Goal: Task Accomplishment & Management: Manage account settings

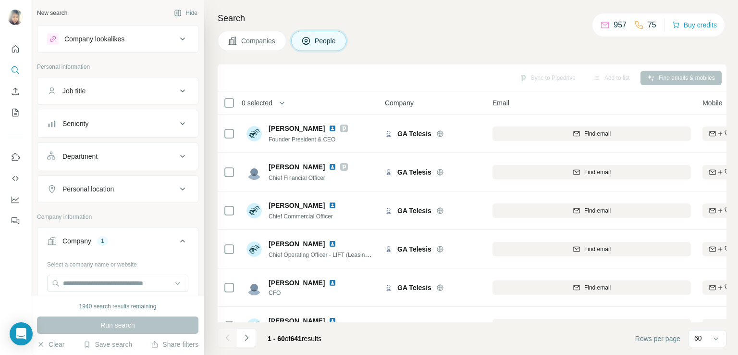
click at [111, 36] on div "Company lookalikes" at bounding box center [94, 39] width 60 height 10
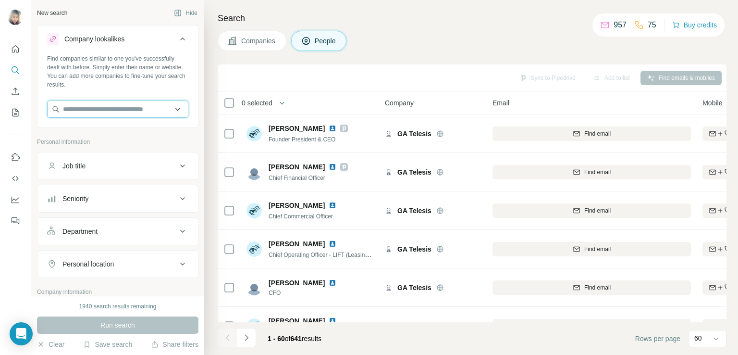
click at [126, 110] on input "text" at bounding box center [117, 108] width 141 height 17
paste input "**********"
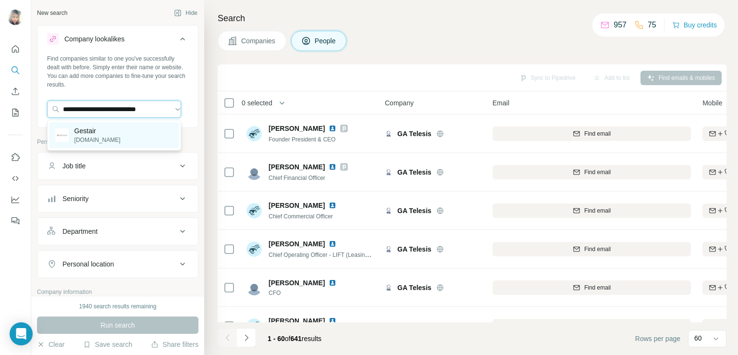
type input "**********"
click at [90, 135] on p "[DOMAIN_NAME]" at bounding box center [97, 139] width 46 height 9
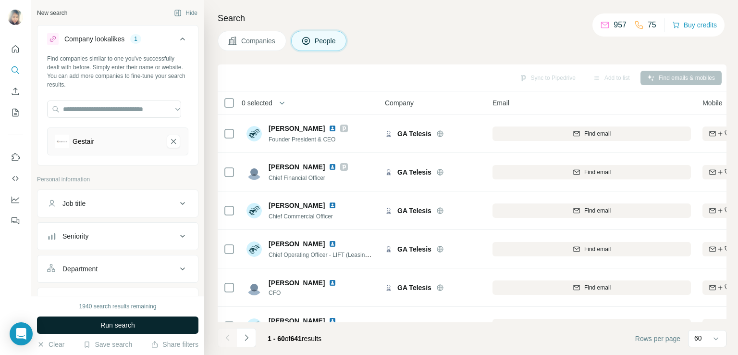
click at [106, 320] on span "Run search" at bounding box center [117, 325] width 35 height 10
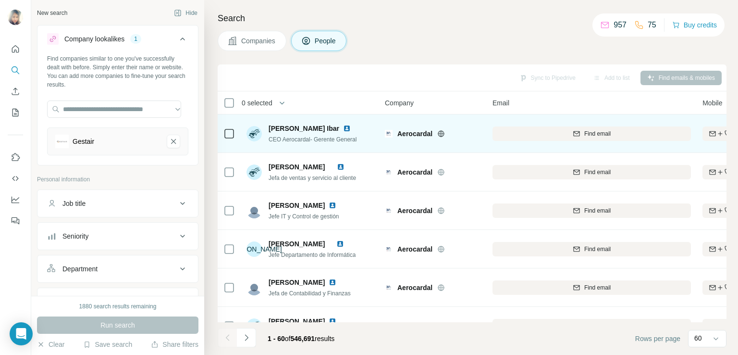
click at [409, 135] on span "Aerocardal" at bounding box center [414, 134] width 35 height 10
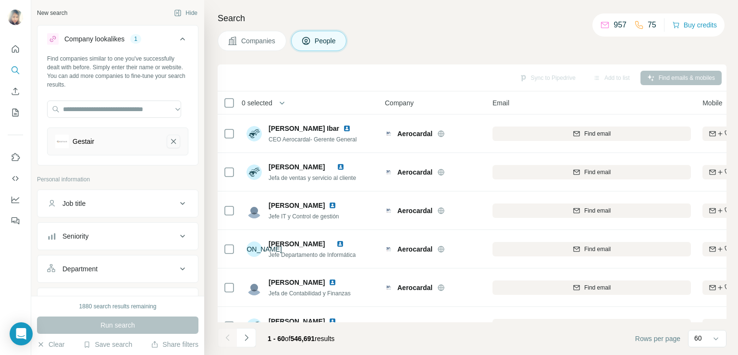
click at [169, 143] on icon "Gestair-remove-button" at bounding box center [173, 141] width 9 height 10
click at [715, 339] on icon at bounding box center [716, 338] width 5 height 3
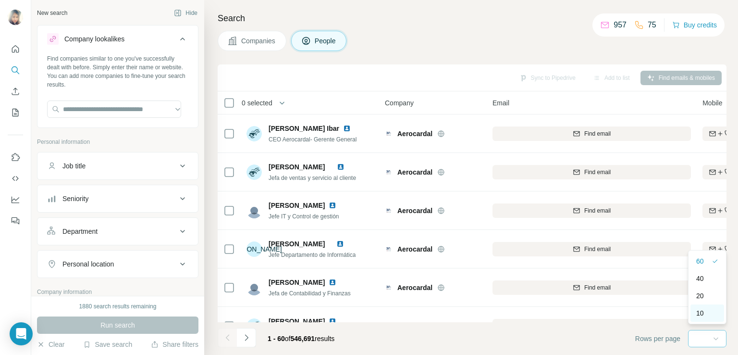
click at [700, 311] on p "10" at bounding box center [700, 313] width 8 height 10
click at [121, 112] on input "text" at bounding box center [114, 108] width 134 height 17
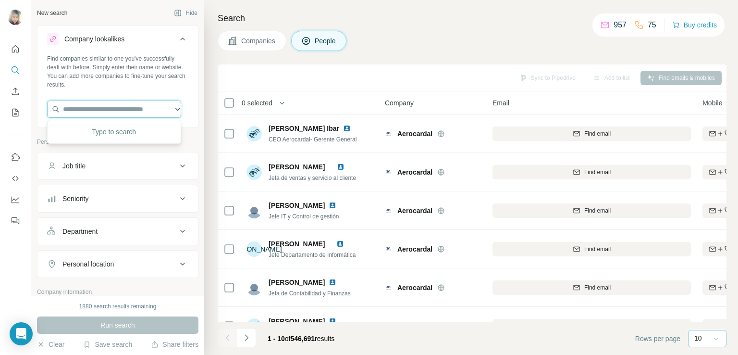
paste input "**********"
type input "**********"
click at [92, 143] on p "[DOMAIN_NAME]" at bounding box center [97, 139] width 46 height 9
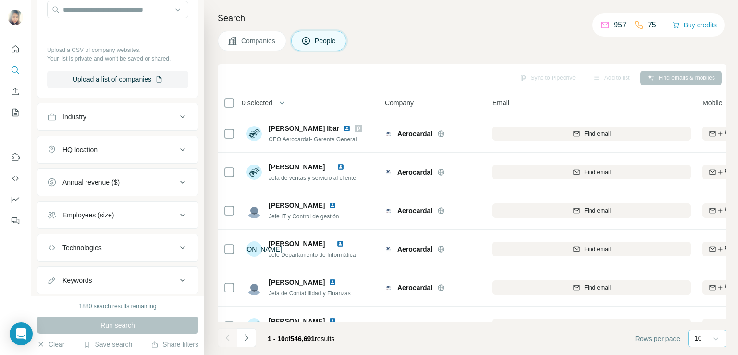
scroll to position [408, 0]
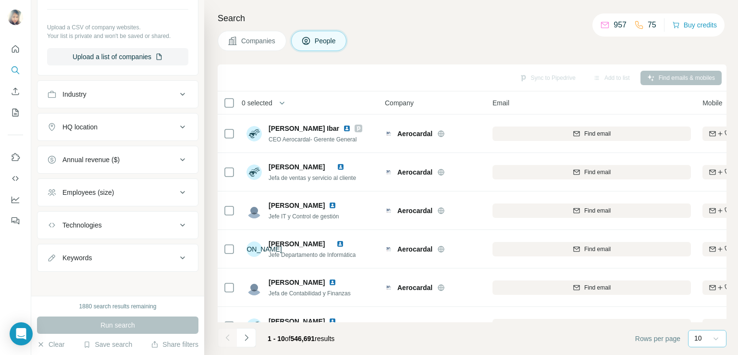
click at [101, 331] on div "Run search" at bounding box center [117, 324] width 161 height 17
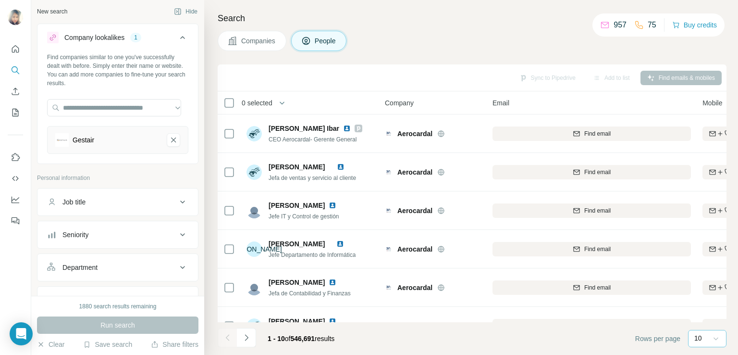
scroll to position [0, 0]
click at [256, 35] on button "Companies" at bounding box center [252, 41] width 69 height 20
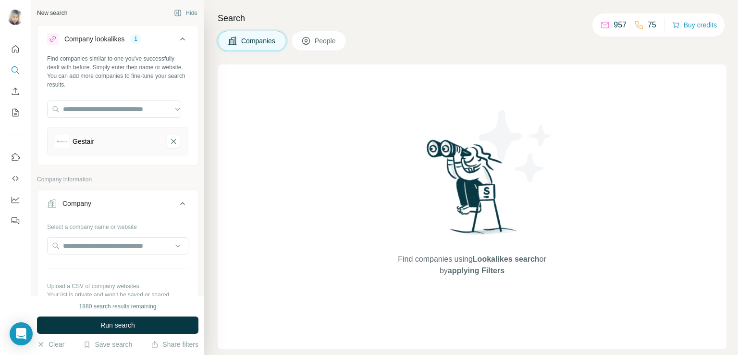
click at [319, 36] on span "People" at bounding box center [326, 41] width 22 height 10
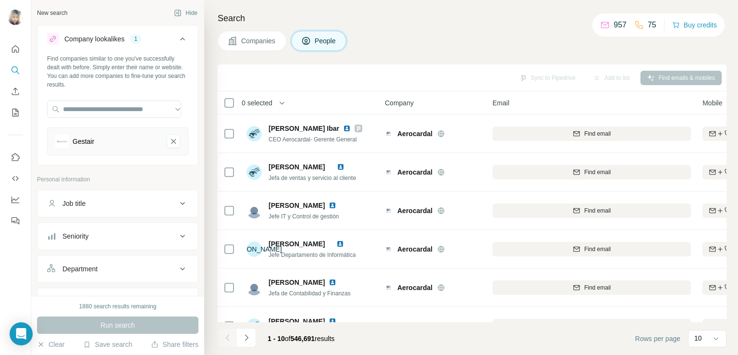
click at [122, 322] on div "Run search" at bounding box center [117, 324] width 161 height 17
click at [257, 50] on div "Search Companies People Sync to Pipedrive Add to list Find emails & mobiles 0 s…" at bounding box center [471, 177] width 534 height 355
click at [247, 43] on span "Companies" at bounding box center [258, 41] width 35 height 10
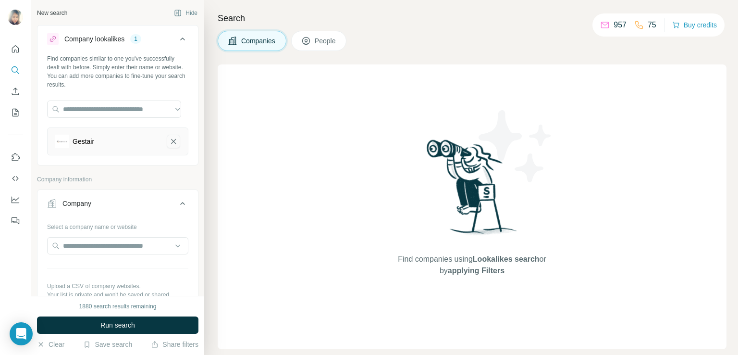
click at [168, 147] on button "Gestair-remove-button" at bounding box center [173, 141] width 13 height 13
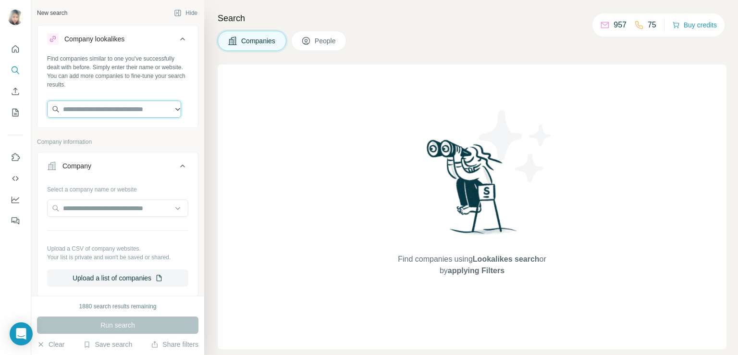
click at [99, 112] on input "text" at bounding box center [114, 108] width 134 height 17
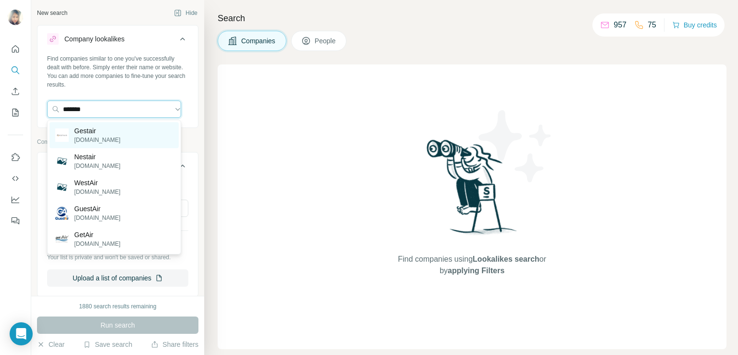
type input "*******"
click at [106, 135] on div "Gestair [DOMAIN_NAME]" at bounding box center [113, 135] width 129 height 26
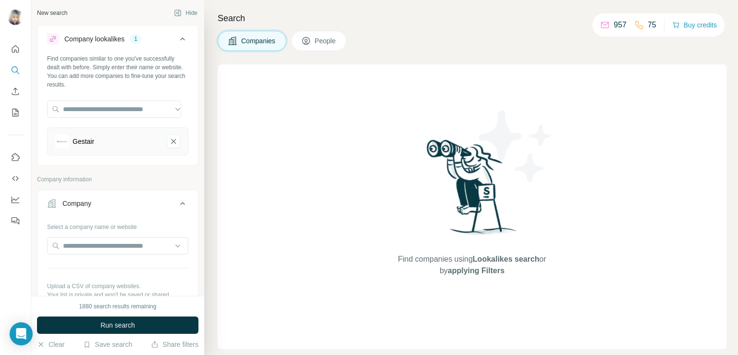
click at [320, 39] on span "People" at bounding box center [326, 41] width 22 height 10
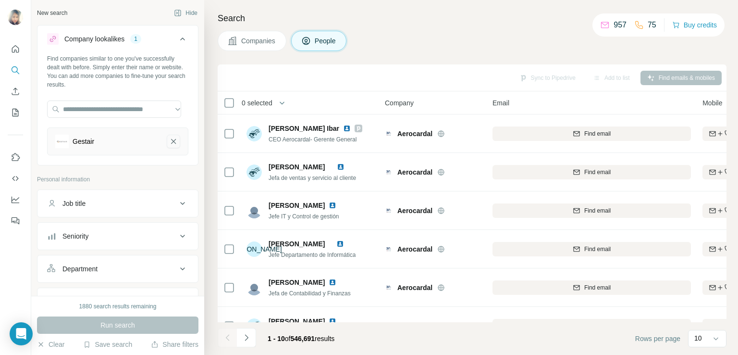
click at [171, 143] on icon "Gestair-remove-button" at bounding box center [173, 141] width 5 height 5
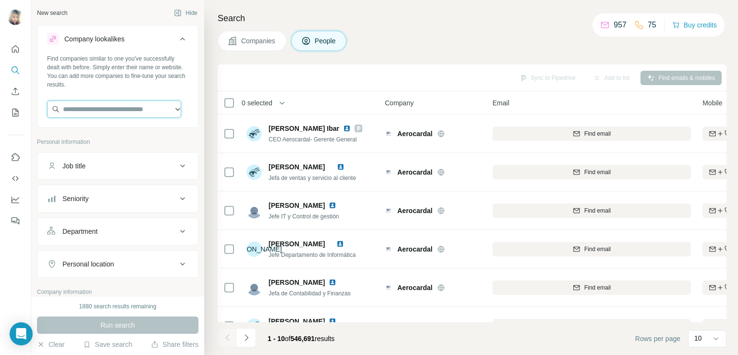
click at [102, 111] on input "text" at bounding box center [114, 108] width 134 height 17
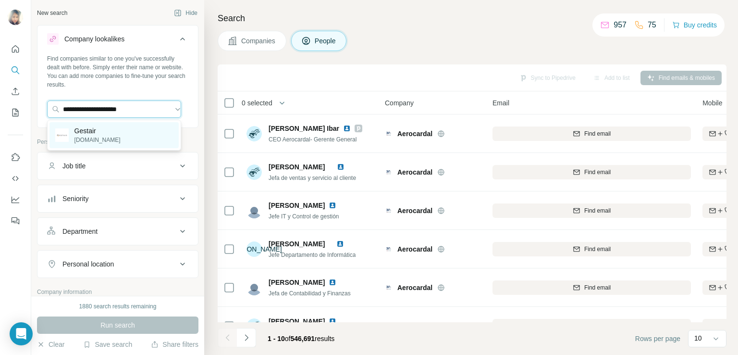
type input "**********"
click at [93, 137] on p "[DOMAIN_NAME]" at bounding box center [97, 139] width 46 height 9
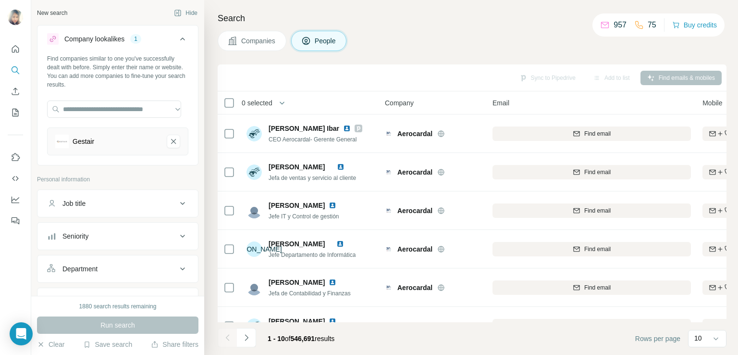
scroll to position [16, 0]
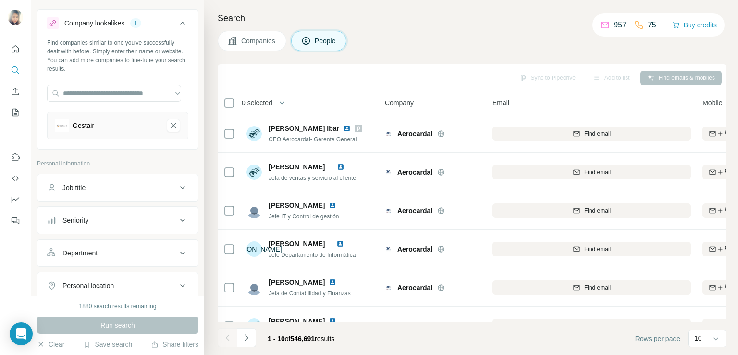
click at [165, 188] on div "Job title" at bounding box center [112, 188] width 130 height 10
click at [163, 213] on button "Seniority" at bounding box center [117, 220] width 160 height 23
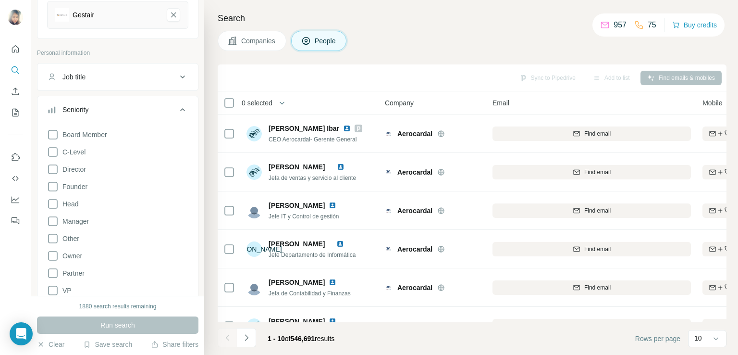
scroll to position [129, 0]
click at [57, 149] on icon at bounding box center [53, 150] width 10 height 10
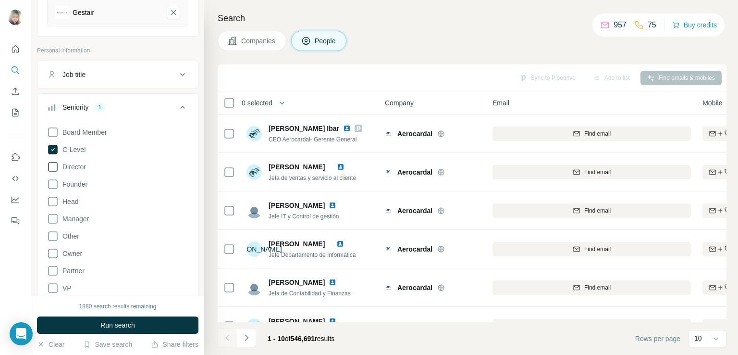
click at [54, 163] on icon at bounding box center [53, 167] width 12 height 12
click at [55, 135] on icon at bounding box center [53, 132] width 10 height 10
click at [54, 206] on icon at bounding box center [53, 202] width 12 height 12
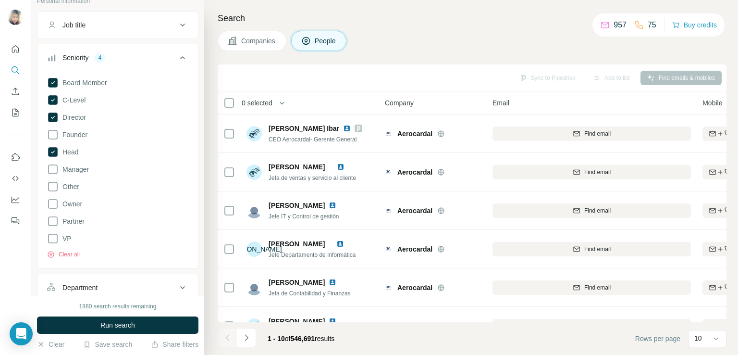
scroll to position [181, 0]
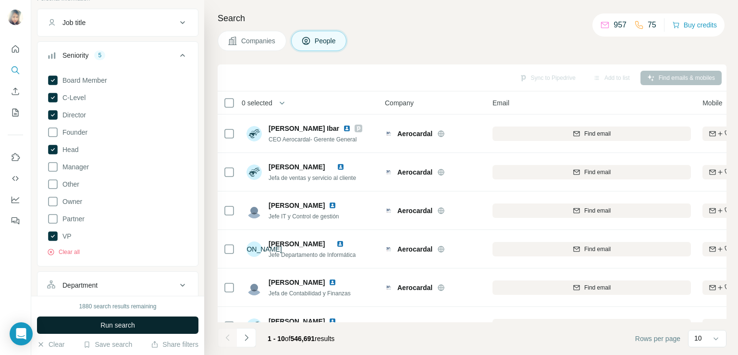
click at [125, 324] on span "Run search" at bounding box center [117, 325] width 35 height 10
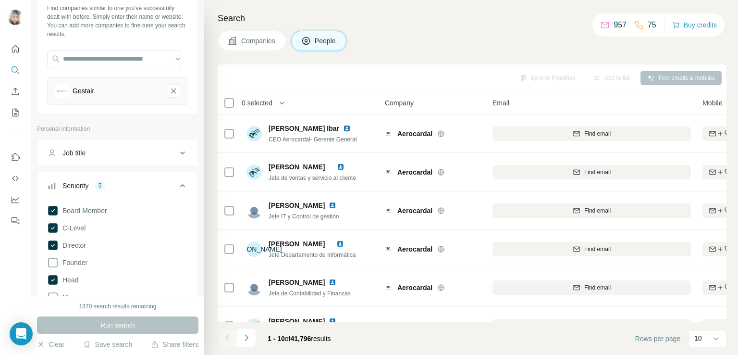
scroll to position [52, 0]
click at [56, 275] on icon at bounding box center [53, 278] width 10 height 10
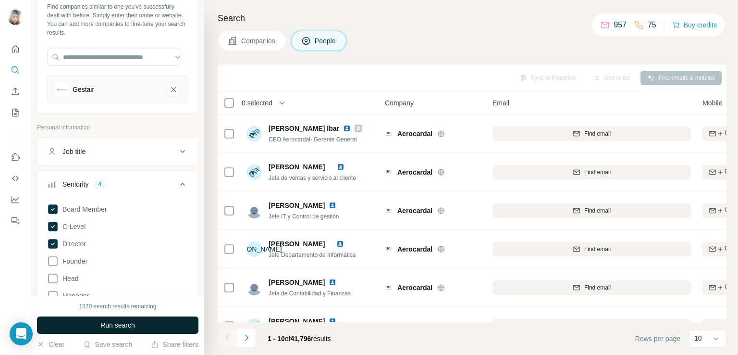
click at [98, 323] on button "Run search" at bounding box center [117, 324] width 161 height 17
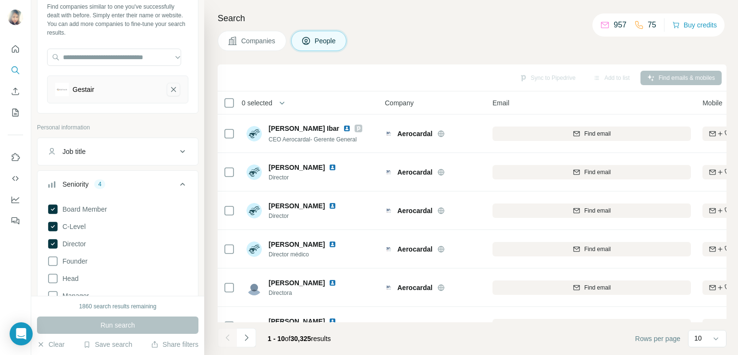
click at [169, 93] on icon "Gestair-remove-button" at bounding box center [173, 90] width 9 height 10
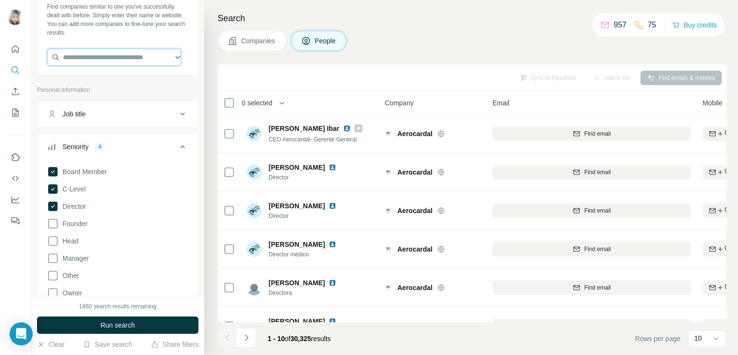
click at [124, 63] on input "text" at bounding box center [114, 57] width 134 height 17
click at [108, 58] on input "text" at bounding box center [114, 57] width 134 height 17
type input "**********"
drag, startPoint x: 116, startPoint y: 55, endPoint x: 27, endPoint y: 61, distance: 88.6
click at [27, 61] on div "**********" at bounding box center [369, 177] width 738 height 355
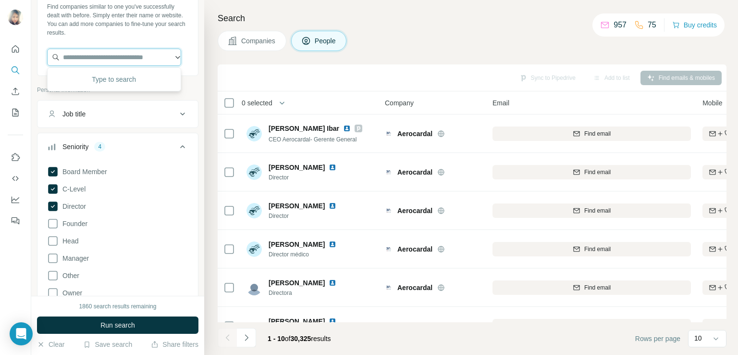
click at [98, 55] on input "text" at bounding box center [114, 57] width 134 height 17
paste input "**********"
type input "**********"
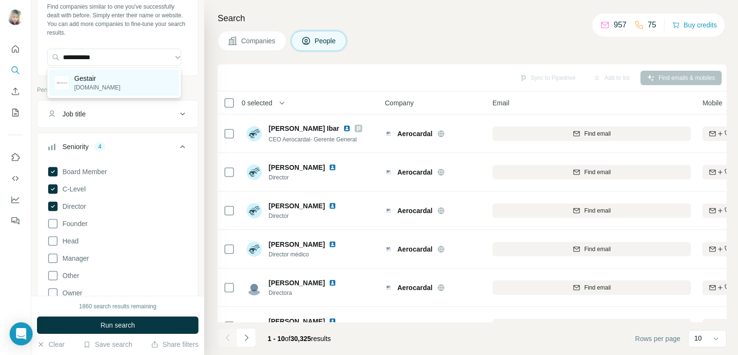
click at [97, 84] on p "[DOMAIN_NAME]" at bounding box center [97, 87] width 46 height 9
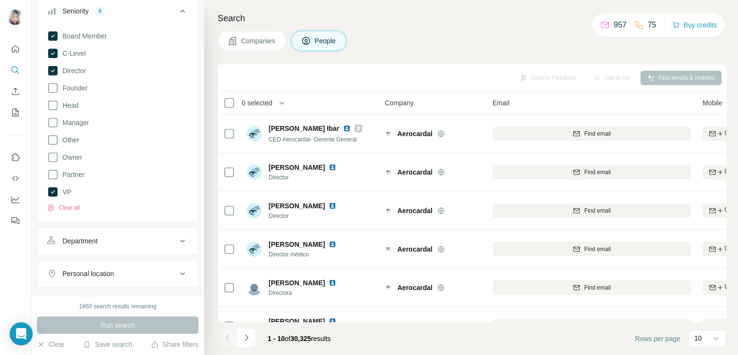
scroll to position [226, 0]
click at [107, 330] on div "Run search" at bounding box center [117, 324] width 161 height 17
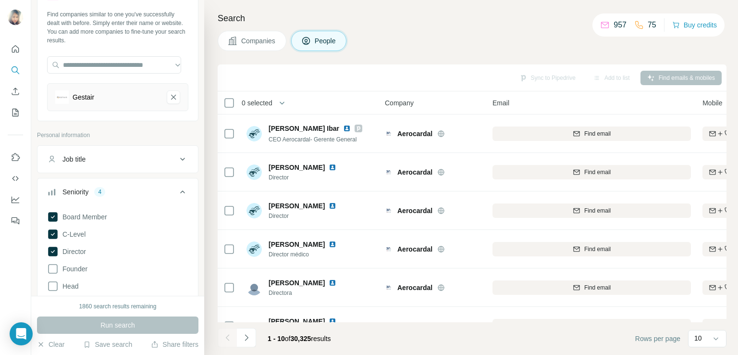
scroll to position [0, 0]
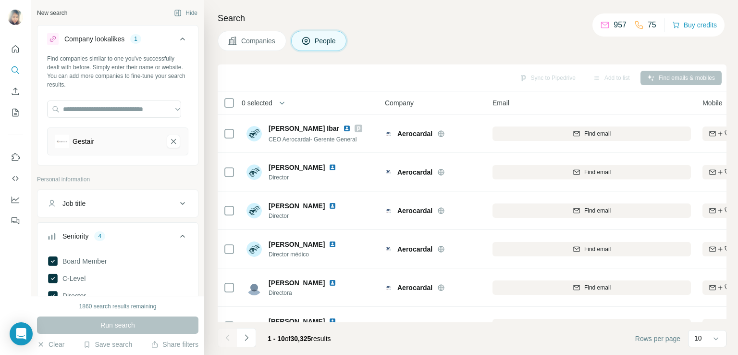
click at [258, 44] on span "Companies" at bounding box center [258, 41] width 35 height 10
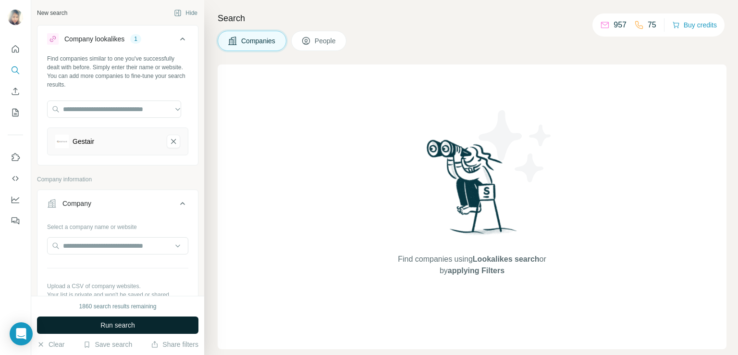
click at [100, 322] on span "Run search" at bounding box center [117, 325] width 35 height 10
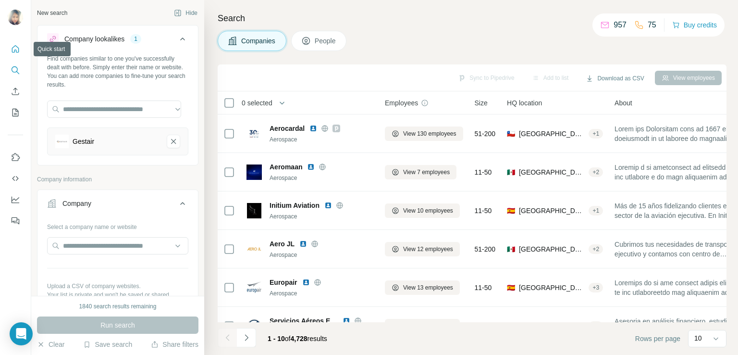
click at [15, 55] on button "Quick start" at bounding box center [15, 48] width 15 height 17
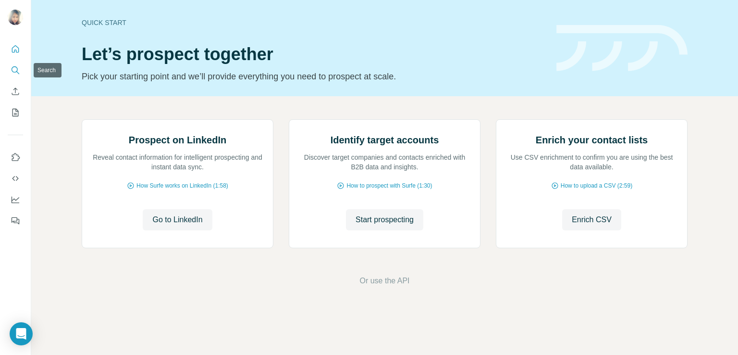
click at [16, 74] on icon "Search" at bounding box center [16, 70] width 10 height 10
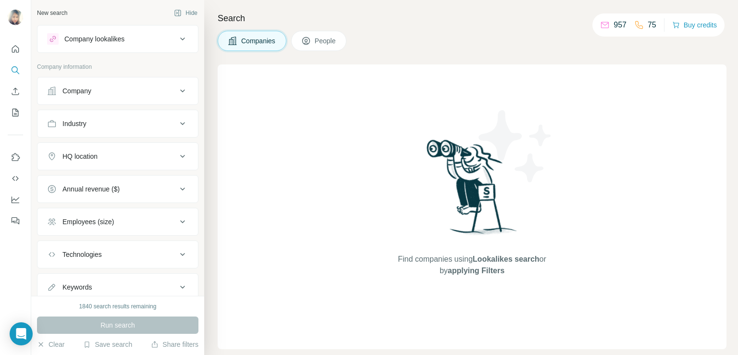
click at [90, 93] on div "Company" at bounding box center [76, 91] width 29 height 10
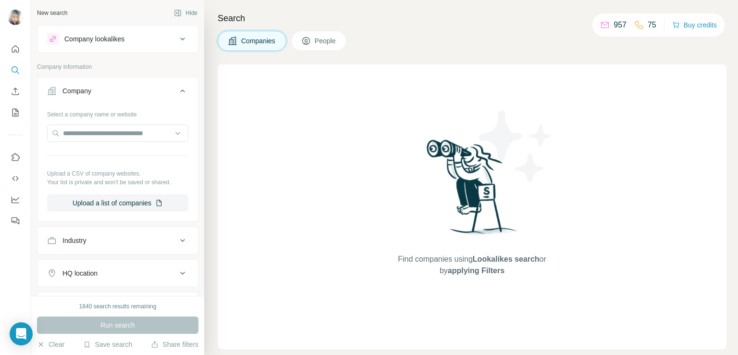
click at [177, 41] on icon at bounding box center [183, 39] width 12 height 12
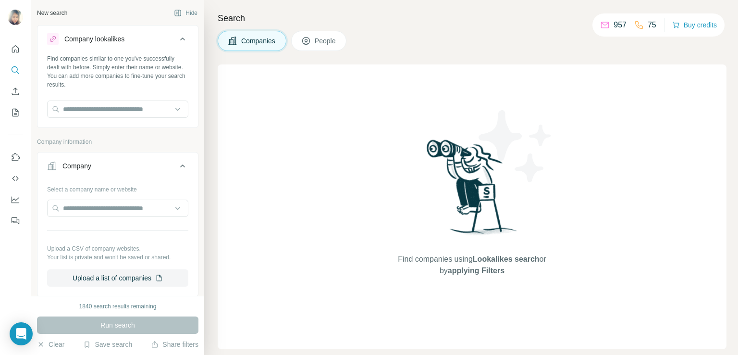
click at [177, 41] on icon at bounding box center [183, 39] width 12 height 12
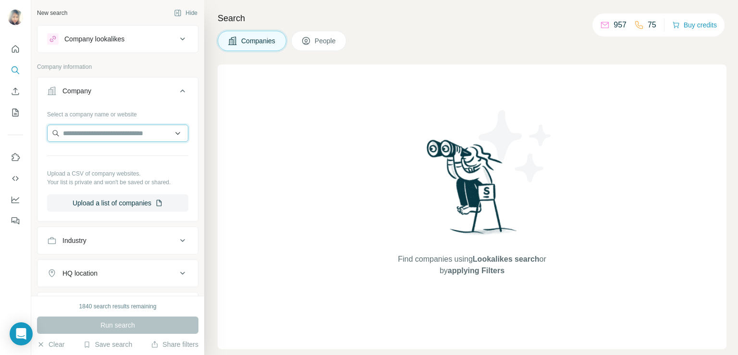
click at [87, 131] on input "text" at bounding box center [117, 132] width 141 height 17
paste input "**********"
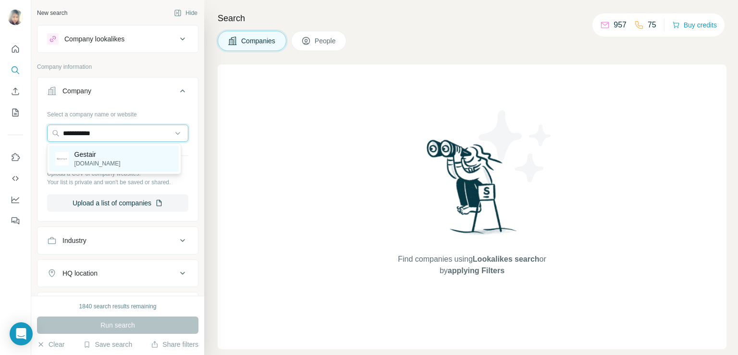
type input "**********"
click at [86, 159] on p "[DOMAIN_NAME]" at bounding box center [97, 163] width 46 height 9
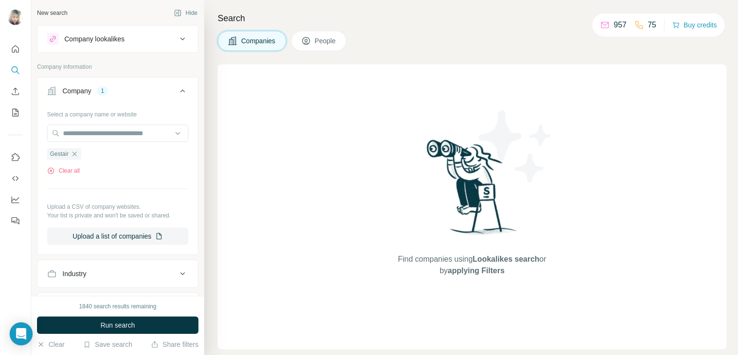
click at [329, 49] on button "People" at bounding box center [319, 41] width 56 height 20
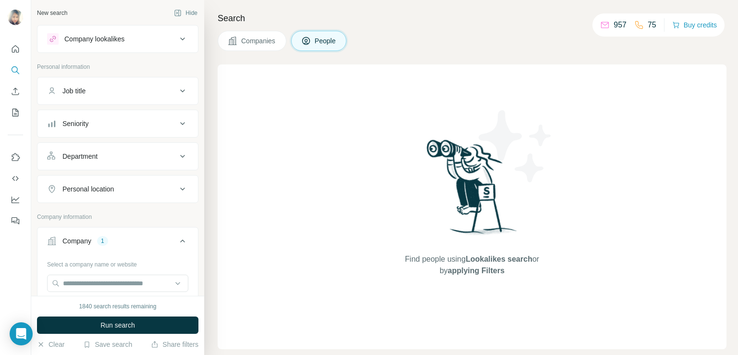
click at [162, 122] on div "Seniority" at bounding box center [112, 124] width 130 height 10
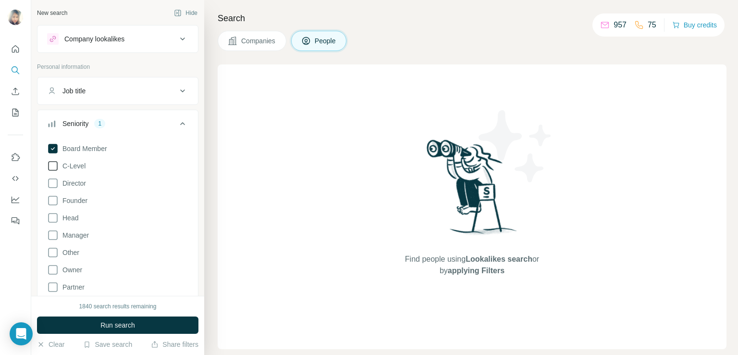
click at [72, 167] on span "C-Level" at bounding box center [72, 166] width 27 height 10
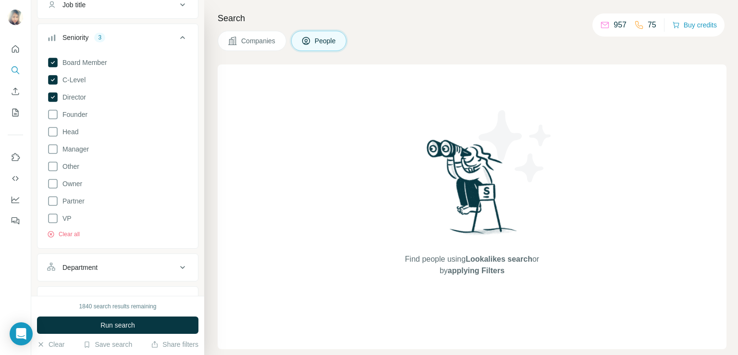
scroll to position [89, 0]
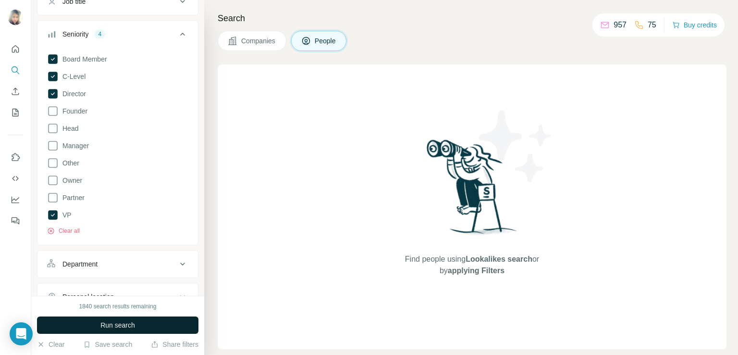
click at [107, 323] on span "Run search" at bounding box center [117, 325] width 35 height 10
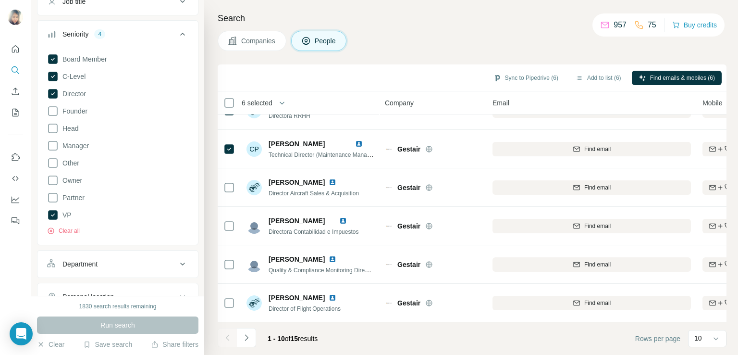
scroll to position [182, 0]
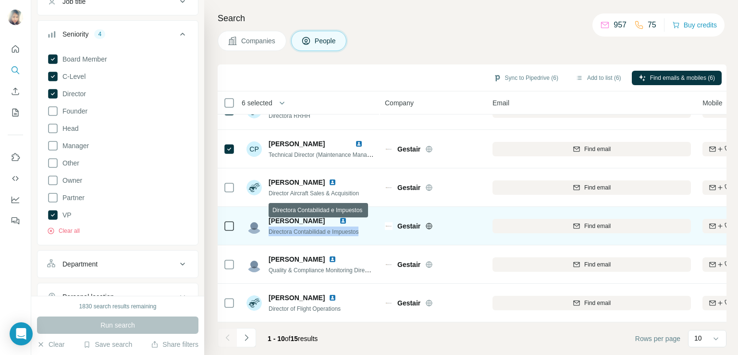
drag, startPoint x: 364, startPoint y: 225, endPoint x: 270, endPoint y: 229, distance: 94.3
click at [270, 229] on span "Directora Contabilidad e Impuestos" at bounding box center [314, 231] width 90 height 7
copy span "Directora Contabilidad e Impuestos"
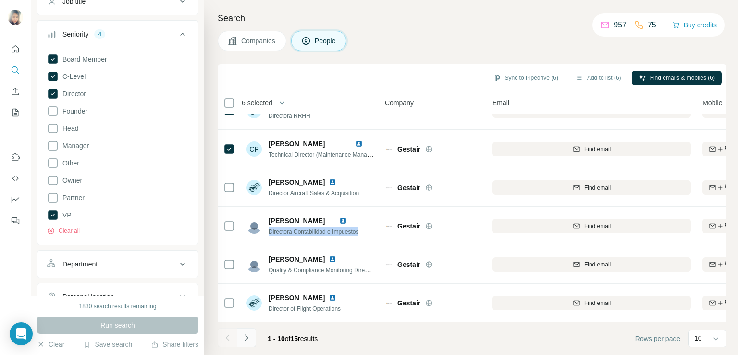
click at [244, 339] on icon "Navigate to next page" at bounding box center [247, 337] width 10 height 10
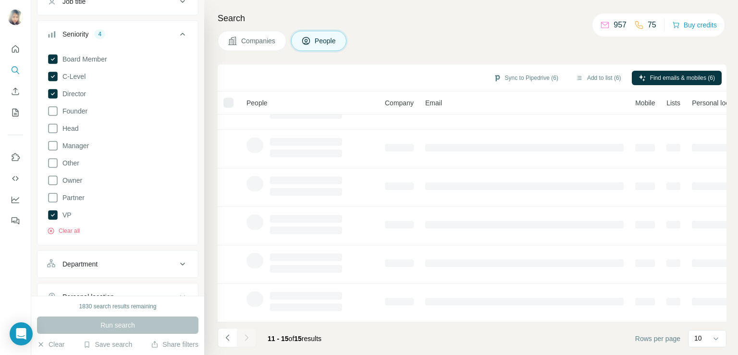
scroll to position [0, 0]
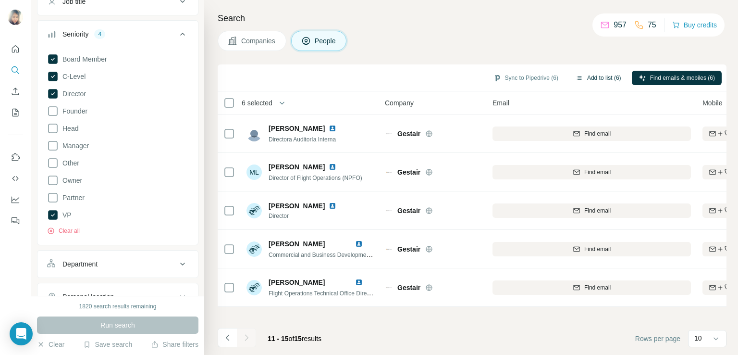
click at [585, 78] on button "Add to list (6)" at bounding box center [598, 78] width 59 height 14
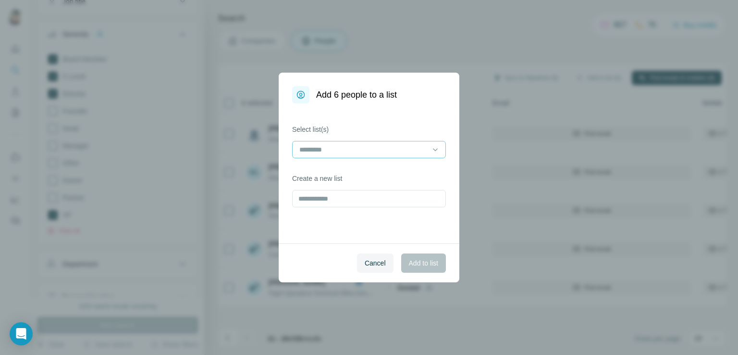
click at [364, 156] on div at bounding box center [363, 149] width 130 height 16
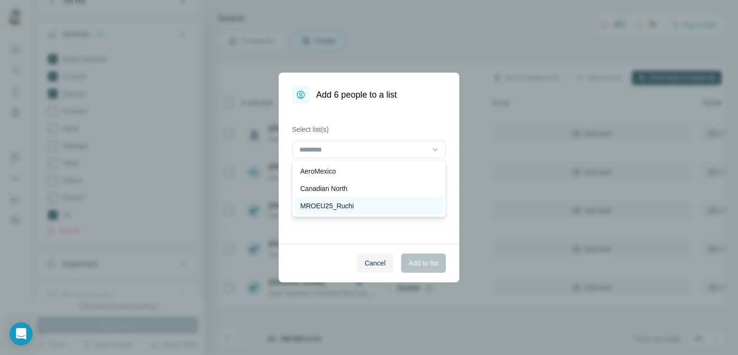
click at [316, 206] on p "MROEU25_Ruchi" at bounding box center [326, 206] width 53 height 10
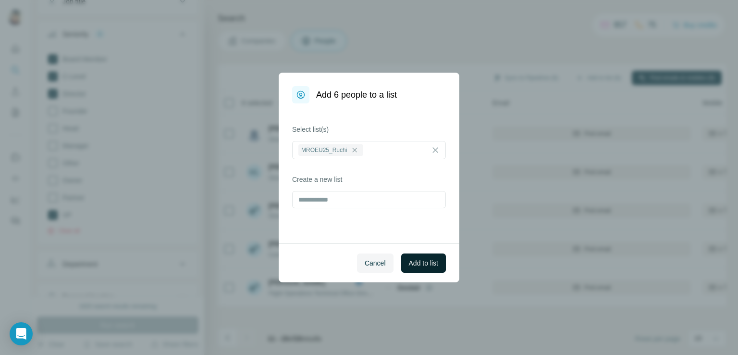
click at [419, 259] on span "Add to list" at bounding box center [423, 263] width 29 height 10
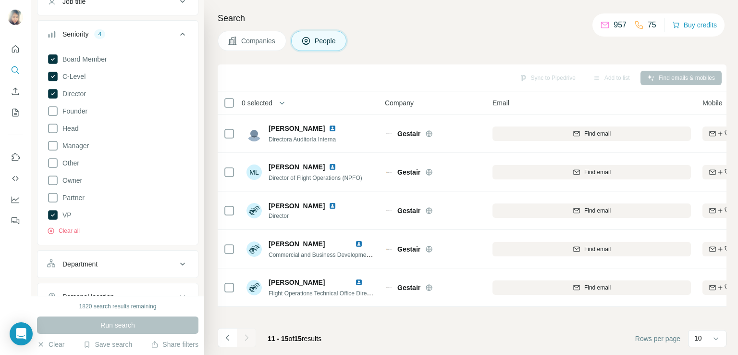
scroll to position [2, 0]
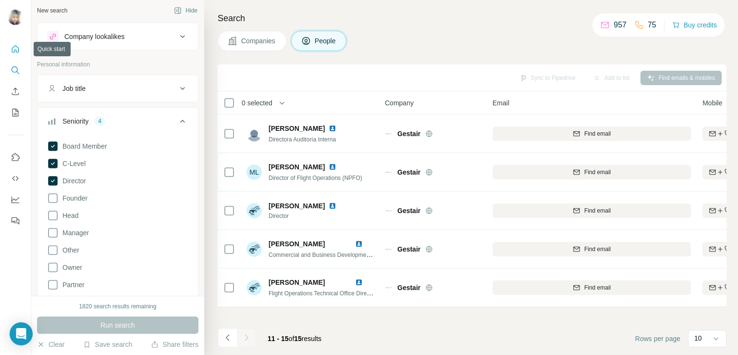
click at [13, 49] on icon "Quick start" at bounding box center [16, 49] width 10 height 10
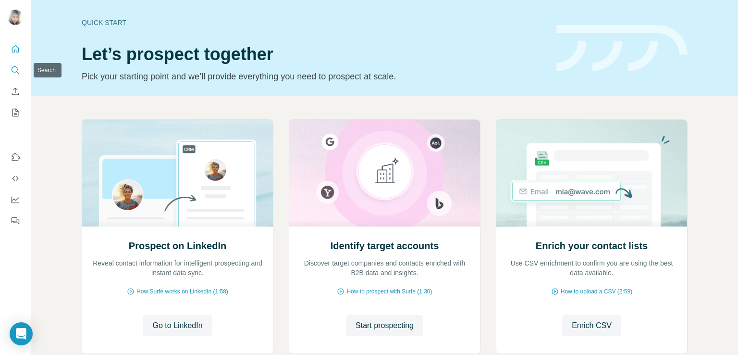
click at [17, 73] on icon "Search" at bounding box center [16, 70] width 10 height 10
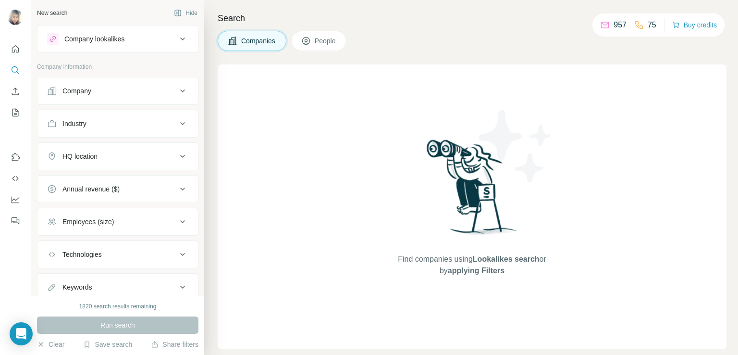
click at [141, 89] on div "Company" at bounding box center [112, 91] width 130 height 10
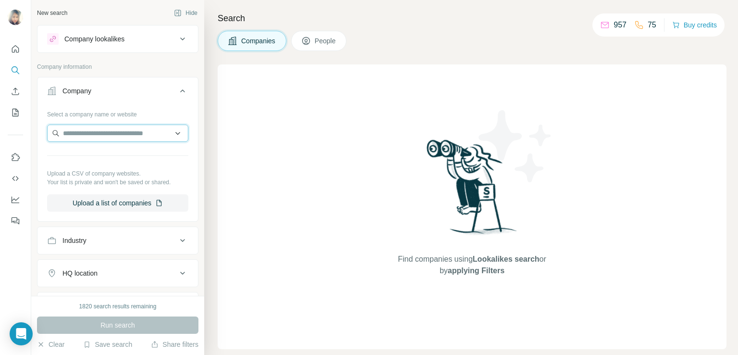
click at [103, 127] on input "text" at bounding box center [117, 132] width 141 height 17
paste input "**********"
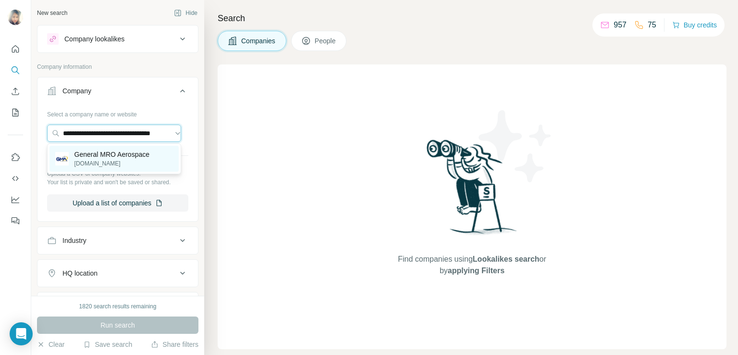
type input "**********"
click at [106, 156] on p "General MRO Aerospace" at bounding box center [111, 154] width 75 height 10
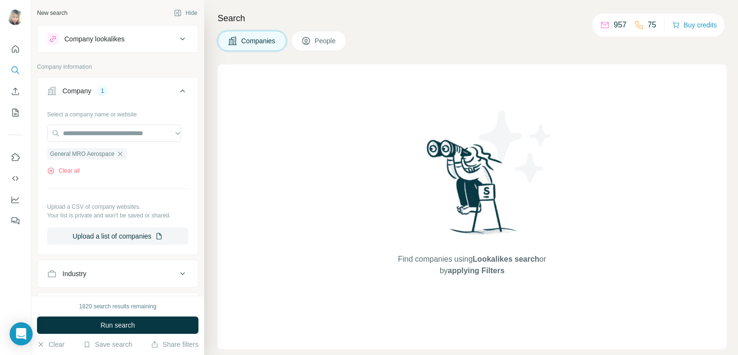
click at [313, 44] on button "People" at bounding box center [319, 41] width 56 height 20
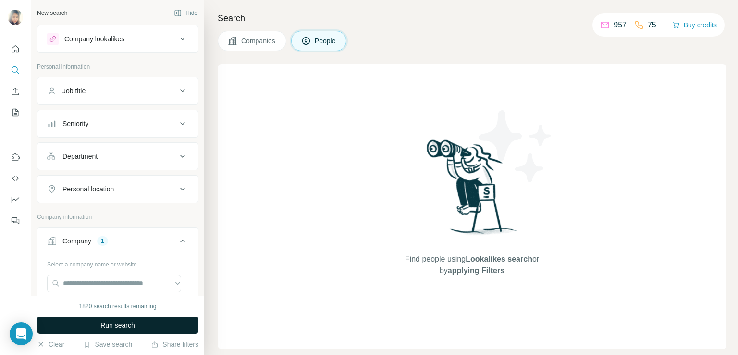
click at [119, 324] on span "Run search" at bounding box center [117, 325] width 35 height 10
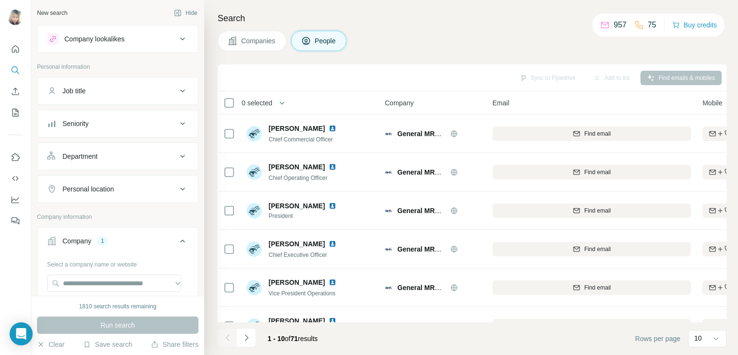
click at [246, 12] on h4 "Search" at bounding box center [472, 18] width 509 height 13
click at [699, 339] on p "10" at bounding box center [698, 338] width 8 height 10
click at [702, 272] on div "60" at bounding box center [707, 264] width 34 height 17
click at [177, 127] on icon at bounding box center [183, 124] width 12 height 12
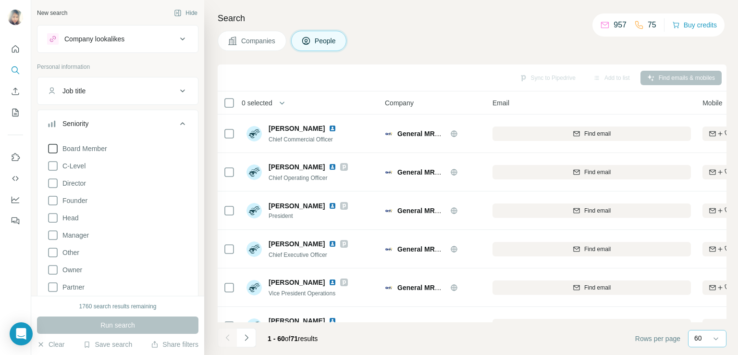
click at [91, 147] on span "Board Member" at bounding box center [83, 149] width 49 height 10
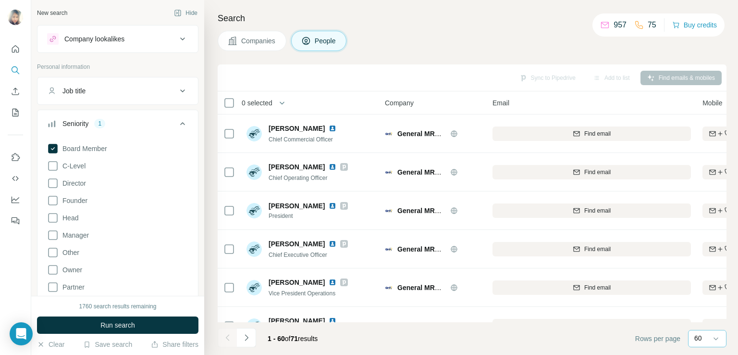
click at [72, 171] on div "Board Member C-Level Director Founder Head Manager Other Owner Partner VP Clear…" at bounding box center [117, 231] width 141 height 185
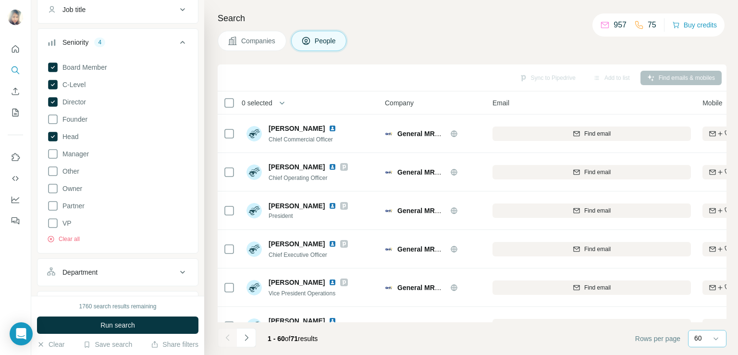
scroll to position [101, 0]
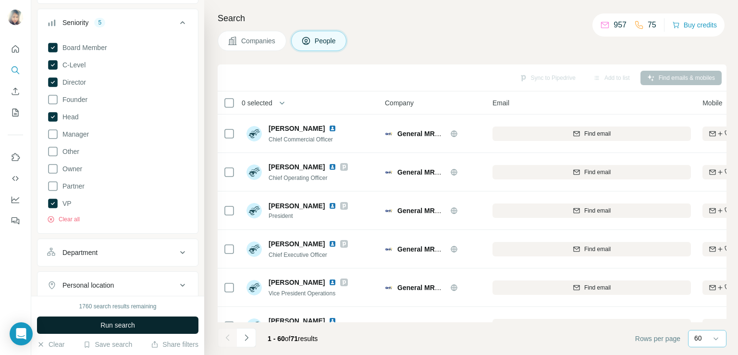
click at [102, 321] on span "Run search" at bounding box center [117, 325] width 35 height 10
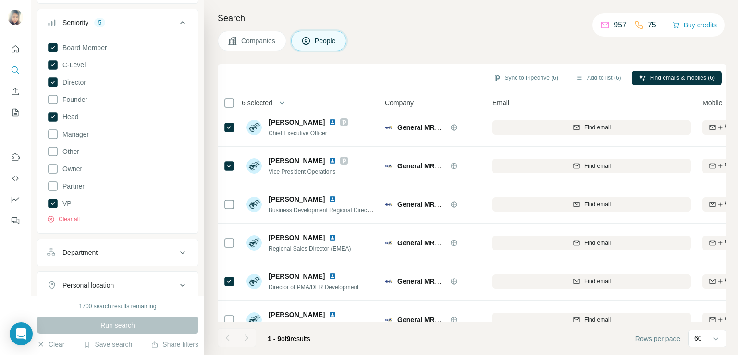
scroll to position [143, 0]
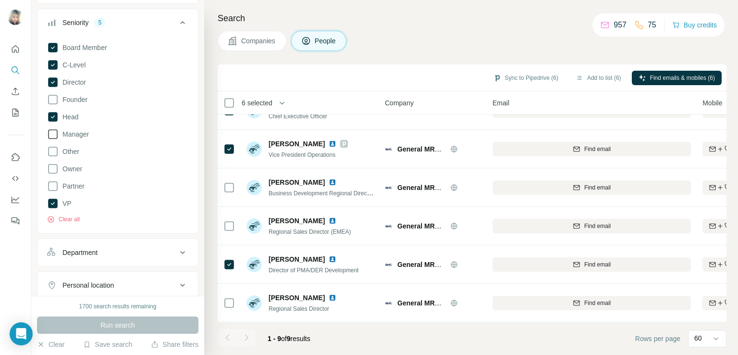
click at [54, 133] on icon at bounding box center [53, 134] width 12 height 12
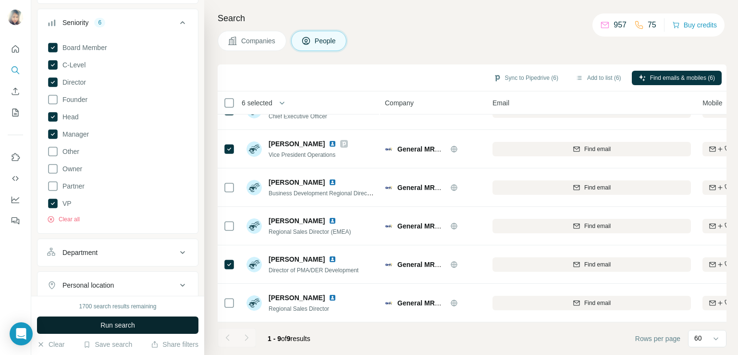
click at [112, 325] on span "Run search" at bounding box center [117, 325] width 35 height 10
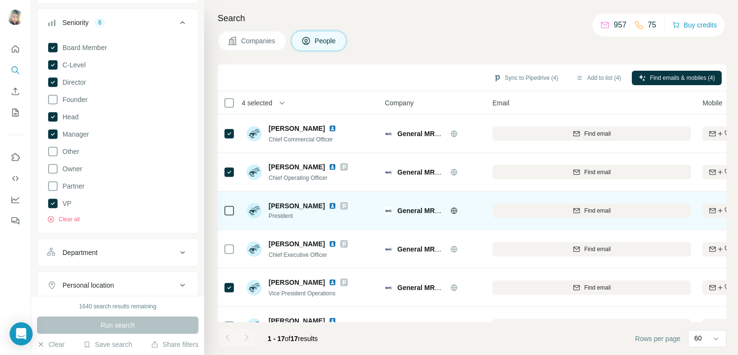
click at [230, 215] on icon at bounding box center [229, 211] width 12 height 12
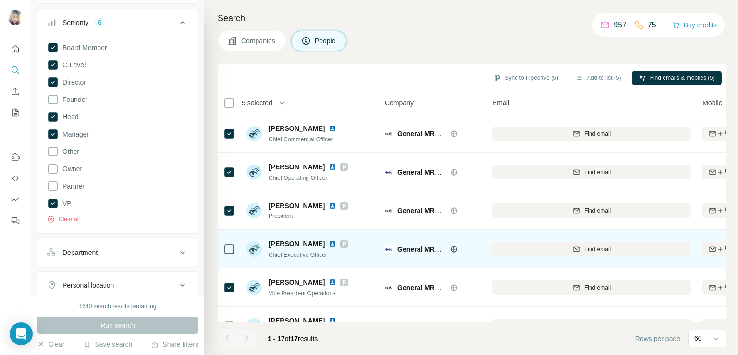
click at [229, 257] on div at bounding box center [229, 248] width 12 height 26
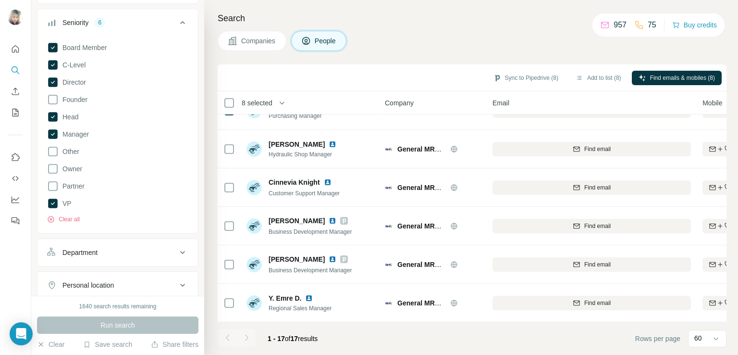
scroll to position [451, 0]
click at [596, 79] on button "Add to list (8)" at bounding box center [598, 78] width 59 height 14
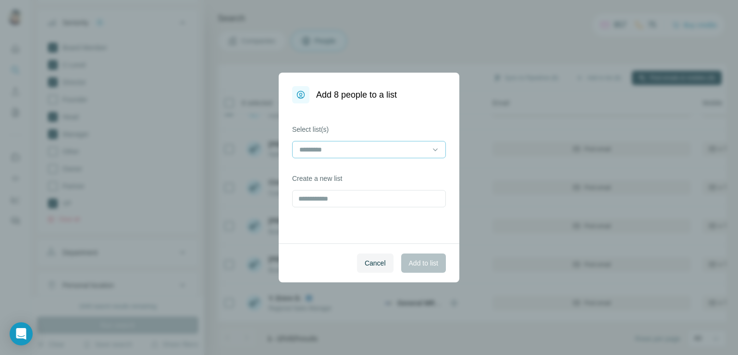
click at [331, 152] on input at bounding box center [363, 149] width 130 height 11
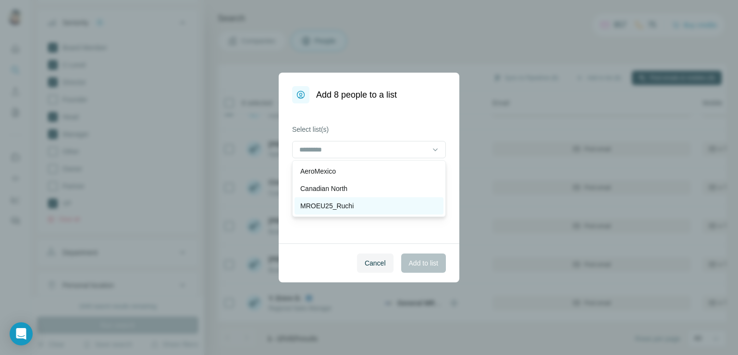
click at [324, 209] on p "MROEU25_Ruchi" at bounding box center [326, 206] width 53 height 10
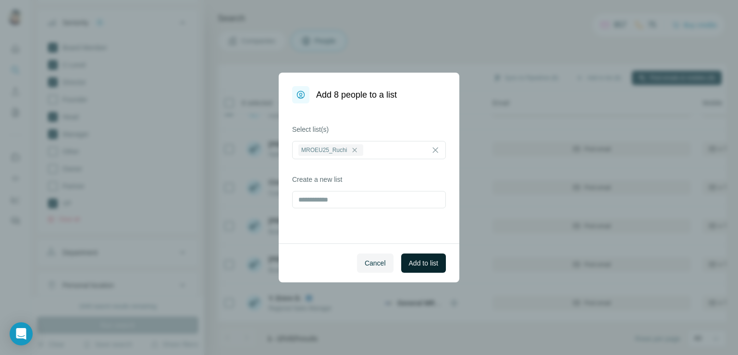
click at [419, 260] on span "Add to list" at bounding box center [423, 263] width 29 height 10
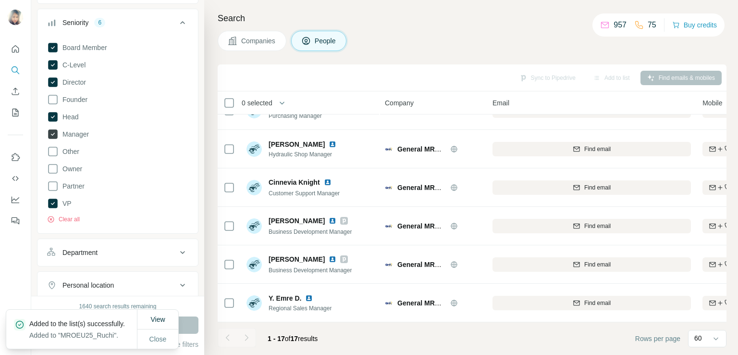
click at [51, 130] on icon at bounding box center [53, 134] width 10 height 10
click at [51, 120] on icon at bounding box center [53, 117] width 10 height 10
click at [50, 47] on icon at bounding box center [53, 48] width 10 height 10
click at [52, 64] on icon at bounding box center [53, 65] width 10 height 10
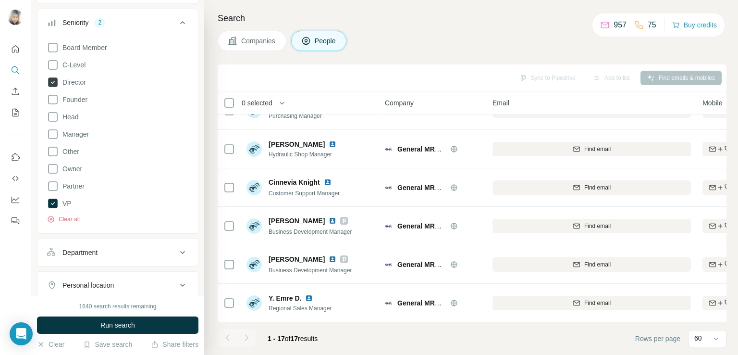
click at [54, 77] on icon at bounding box center [53, 82] width 10 height 10
click at [50, 205] on icon at bounding box center [53, 203] width 10 height 10
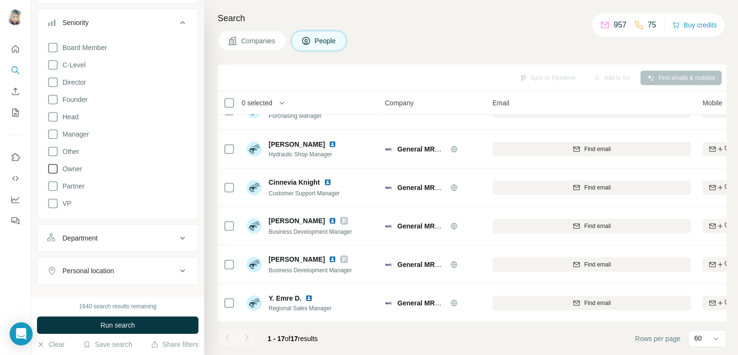
click at [53, 169] on icon at bounding box center [53, 169] width 12 height 12
click at [53, 169] on icon at bounding box center [53, 169] width 10 height 10
click at [54, 149] on icon at bounding box center [53, 152] width 12 height 12
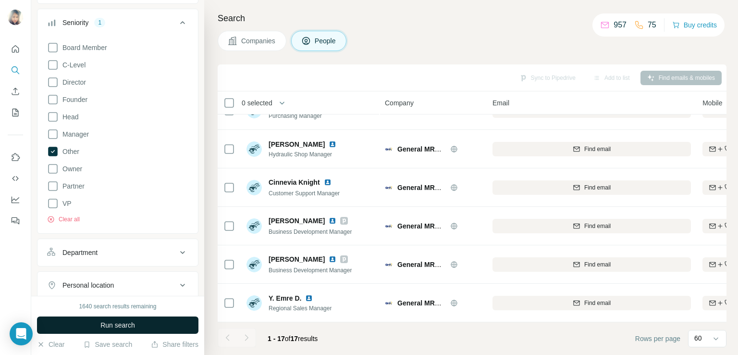
click at [110, 320] on span "Run search" at bounding box center [117, 325] width 35 height 10
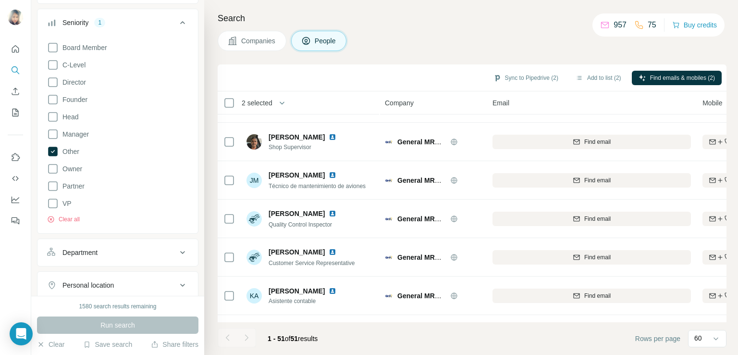
scroll to position [1117, 0]
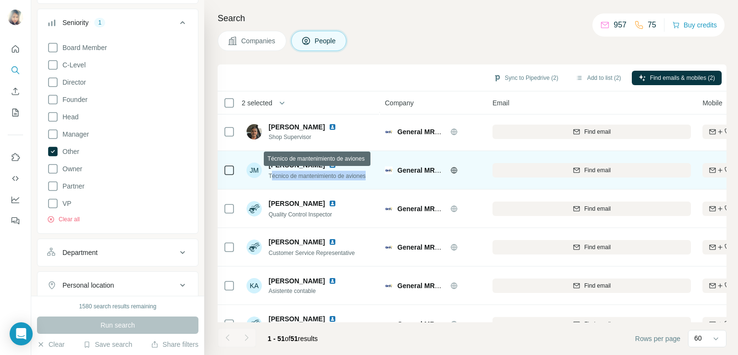
drag, startPoint x: 373, startPoint y: 177, endPoint x: 271, endPoint y: 175, distance: 101.9
click at [271, 175] on div "[PERSON_NAME] Técnico de mantenimiento de aviones" at bounding box center [310, 170] width 128 height 26
copy span "écnico de mantenimiento de aviones"
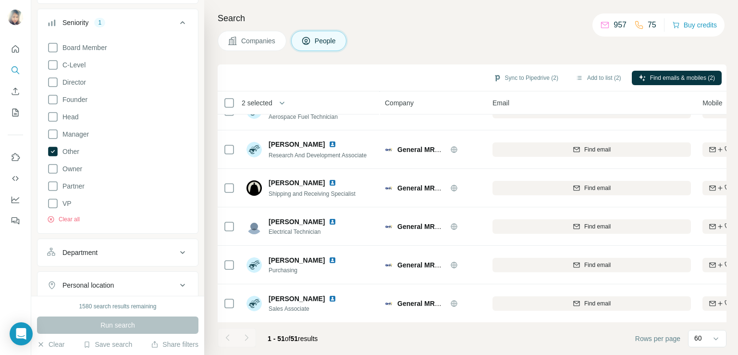
scroll to position [1758, 0]
click at [598, 76] on button "Add to list (3)" at bounding box center [598, 78] width 59 height 14
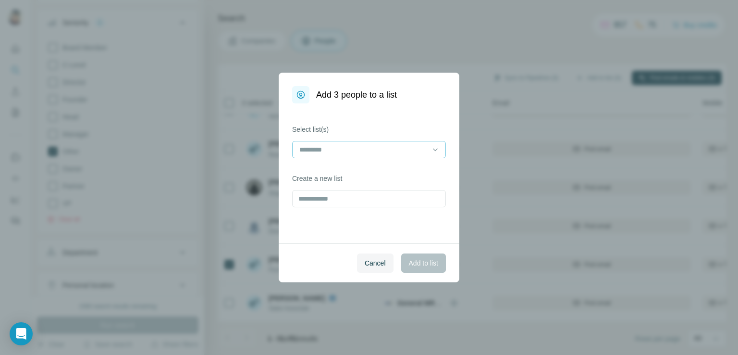
click at [355, 152] on input at bounding box center [363, 149] width 130 height 11
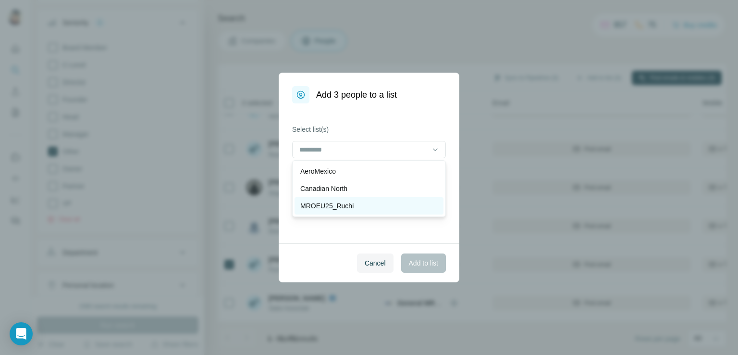
click at [327, 205] on p "MROEU25_Ruchi" at bounding box center [326, 206] width 53 height 10
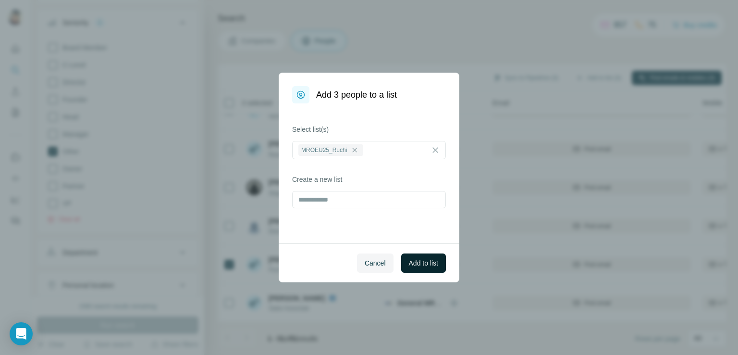
click at [419, 265] on span "Add to list" at bounding box center [423, 263] width 29 height 10
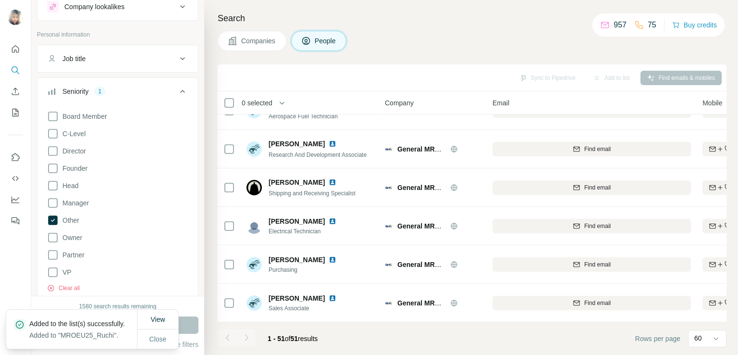
scroll to position [0, 0]
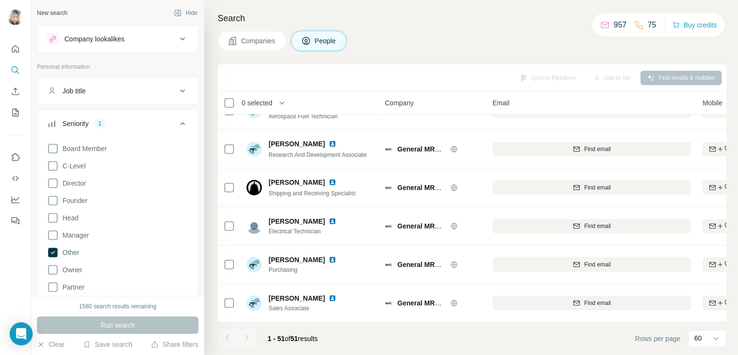
click at [133, 93] on div "Job title" at bounding box center [112, 91] width 130 height 10
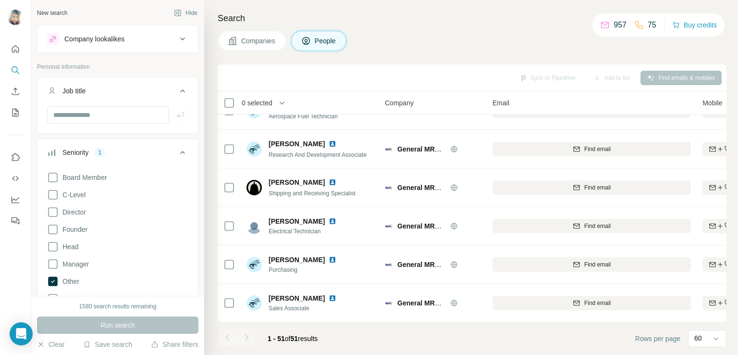
click at [256, 67] on div "Sync to Pipedrive Add to list Find emails & mobiles" at bounding box center [472, 77] width 509 height 27
click at [12, 71] on icon "Search" at bounding box center [15, 69] width 6 height 6
click at [102, 116] on input "text" at bounding box center [108, 114] width 122 height 17
click at [17, 50] on icon "Quick start" at bounding box center [16, 49] width 10 height 10
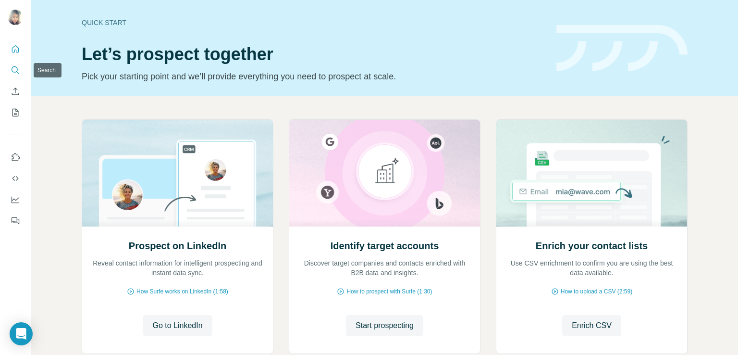
click at [17, 72] on icon "Search" at bounding box center [17, 72] width 3 height 3
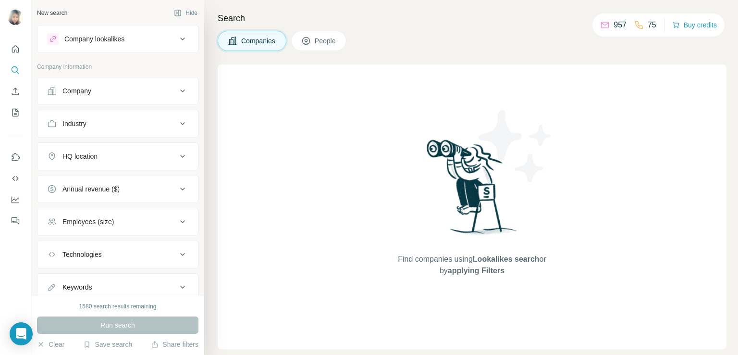
click at [143, 86] on div "Company" at bounding box center [112, 91] width 130 height 10
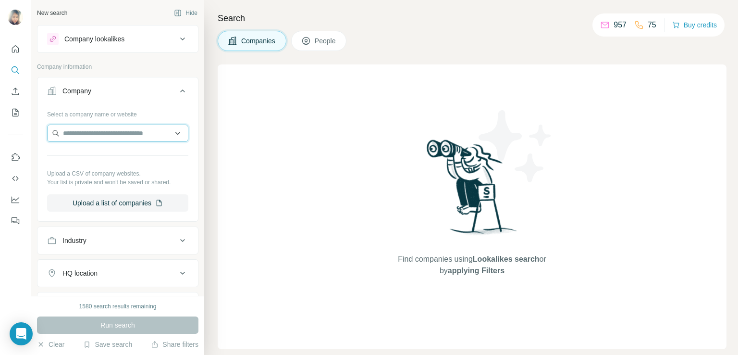
click at [65, 134] on input "text" at bounding box center [117, 132] width 141 height 17
click at [73, 134] on input "text" at bounding box center [117, 132] width 141 height 17
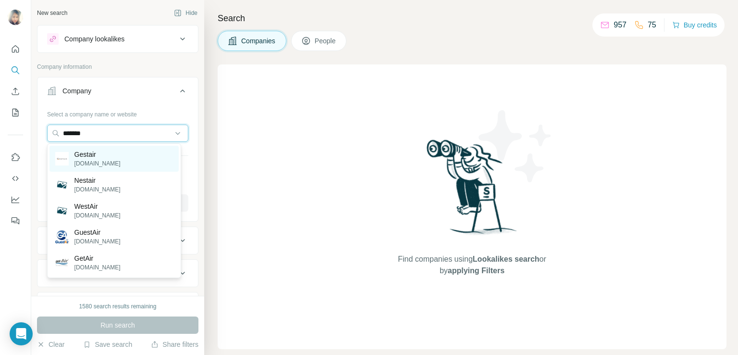
type input "*******"
click at [100, 166] on p "[DOMAIN_NAME]" at bounding box center [97, 163] width 46 height 9
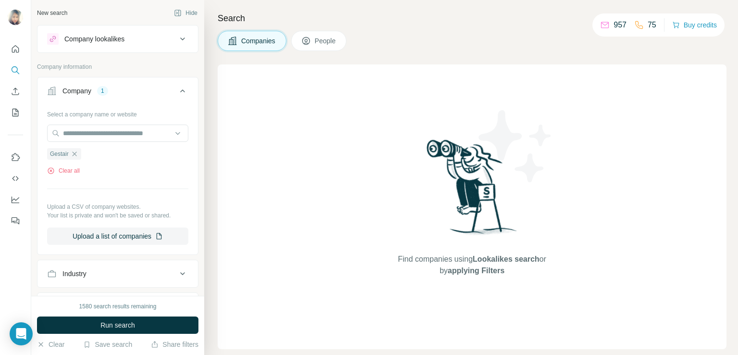
click at [321, 45] on span "People" at bounding box center [326, 41] width 22 height 10
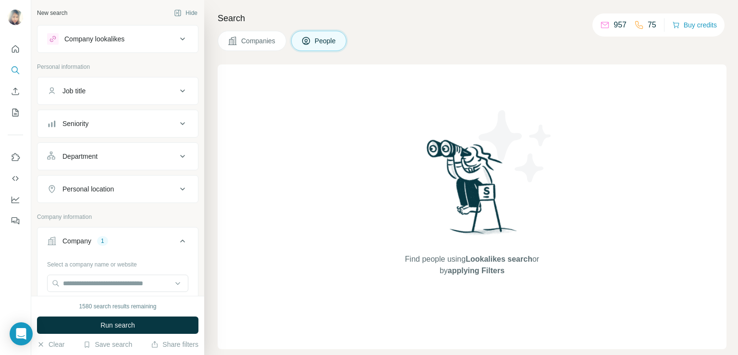
click at [125, 133] on button "Seniority" at bounding box center [117, 123] width 160 height 23
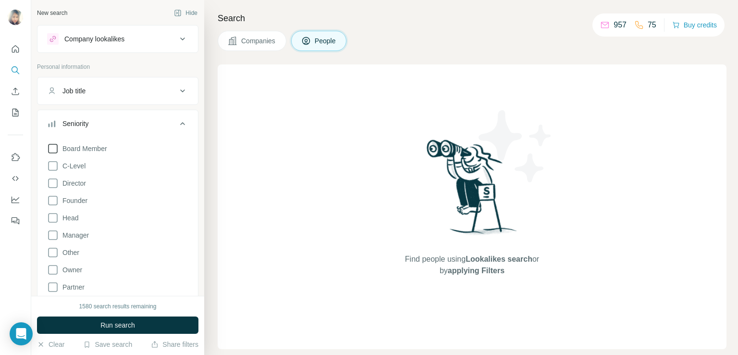
click at [55, 148] on icon at bounding box center [53, 149] width 12 height 12
click at [54, 168] on icon at bounding box center [53, 166] width 12 height 12
click at [53, 185] on icon at bounding box center [53, 183] width 12 height 12
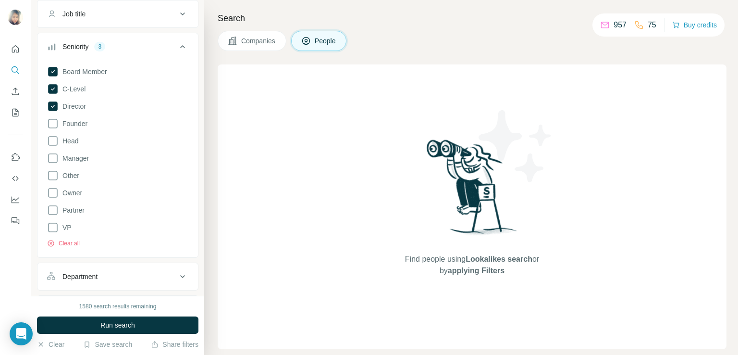
scroll to position [79, 0]
click at [53, 228] on icon at bounding box center [53, 225] width 10 height 10
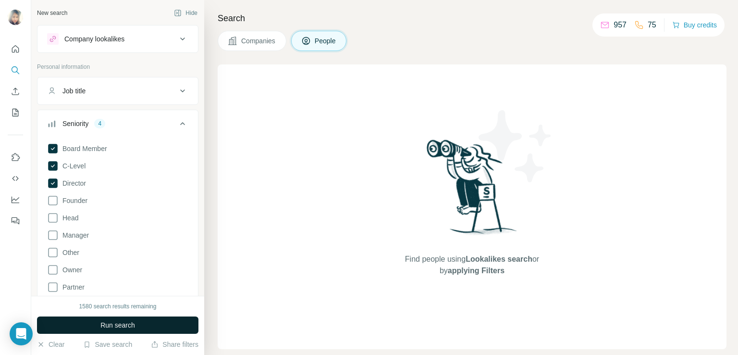
click at [107, 320] on span "Run search" at bounding box center [117, 325] width 35 height 10
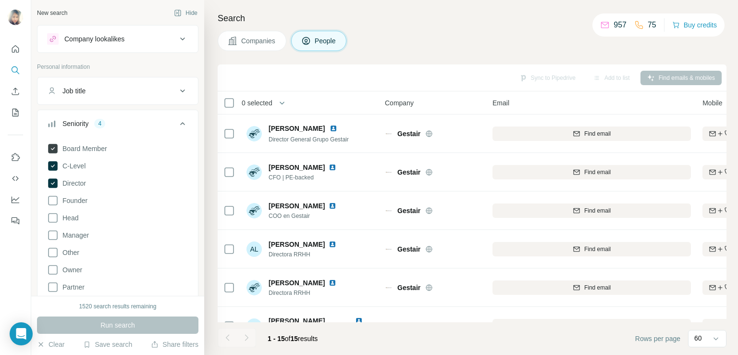
click at [55, 150] on icon at bounding box center [53, 149] width 10 height 10
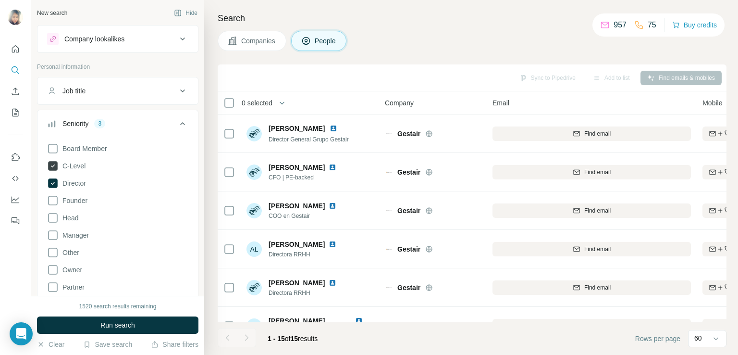
click at [54, 167] on icon at bounding box center [53, 166] width 10 height 10
click at [55, 180] on icon at bounding box center [53, 183] width 10 height 10
click at [55, 217] on icon at bounding box center [53, 218] width 12 height 12
click at [50, 235] on icon at bounding box center [53, 235] width 12 height 12
click at [12, 116] on icon "My lists" at bounding box center [15, 113] width 6 height 8
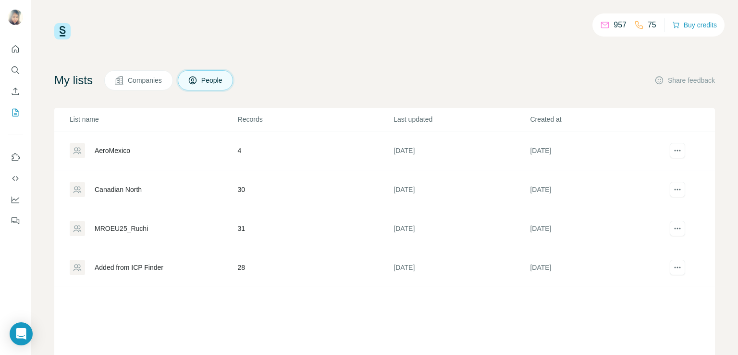
click at [135, 223] on div "MROEU25_Ruchi" at bounding box center [121, 228] width 53 height 10
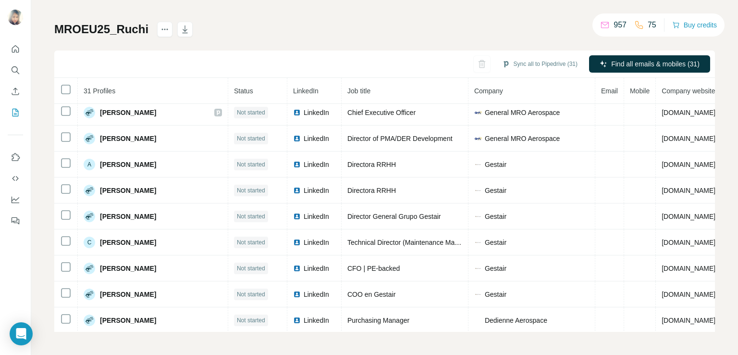
scroll to position [234, 0]
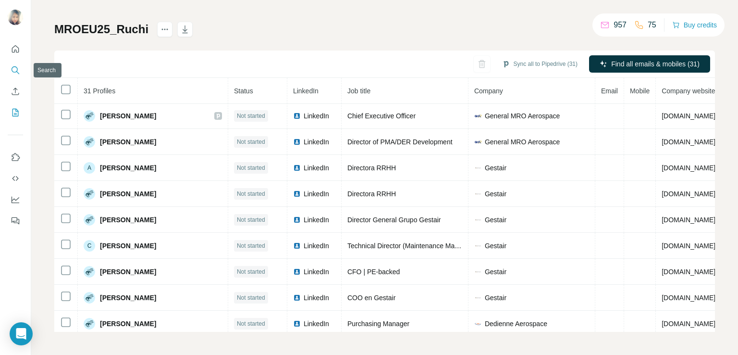
click at [15, 74] on icon "Search" at bounding box center [16, 70] width 10 height 10
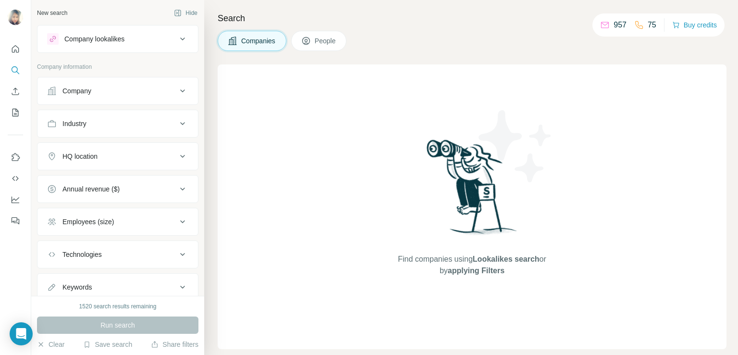
click at [163, 94] on div "Company" at bounding box center [112, 91] width 130 height 10
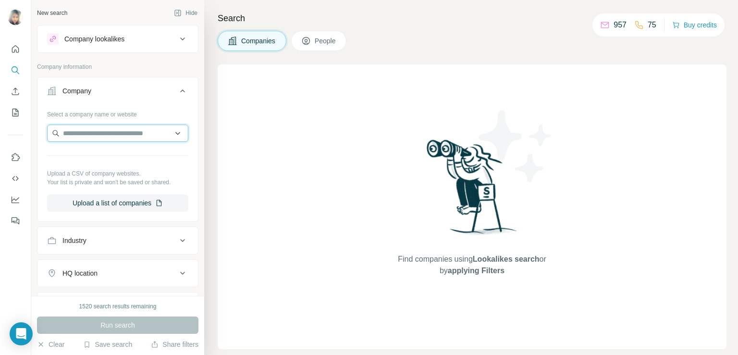
click at [110, 132] on input "text" at bounding box center [117, 132] width 141 height 17
click at [111, 131] on input "text" at bounding box center [117, 132] width 141 height 17
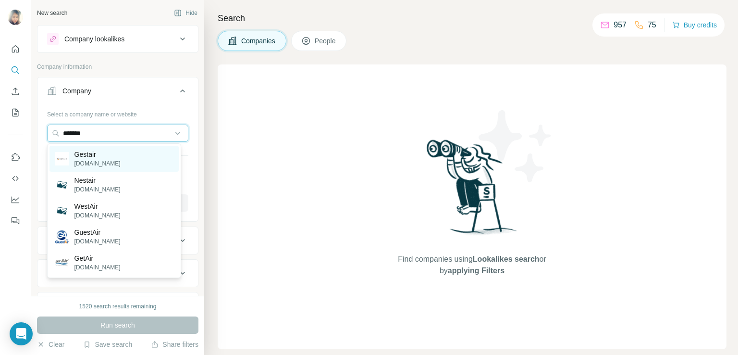
type input "*******"
click at [104, 160] on p "[DOMAIN_NAME]" at bounding box center [97, 163] width 46 height 9
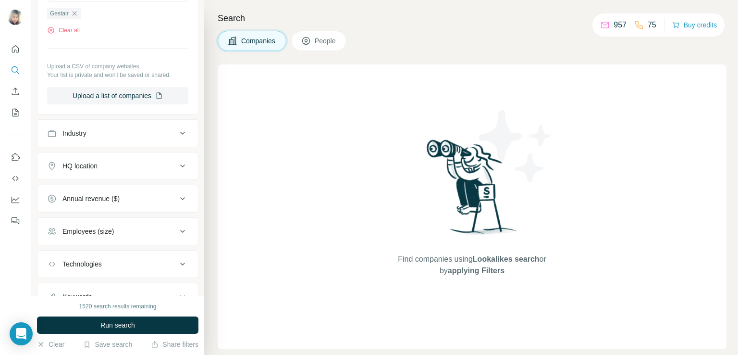
scroll to position [142, 0]
click at [15, 74] on icon "Search" at bounding box center [16, 70] width 10 height 10
click at [77, 12] on icon "button" at bounding box center [75, 12] width 8 height 8
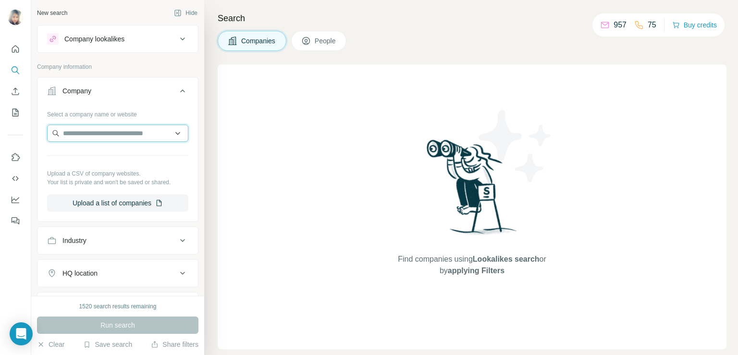
click at [106, 136] on input "text" at bounding box center [117, 132] width 141 height 17
click at [98, 137] on input "text" at bounding box center [117, 132] width 141 height 17
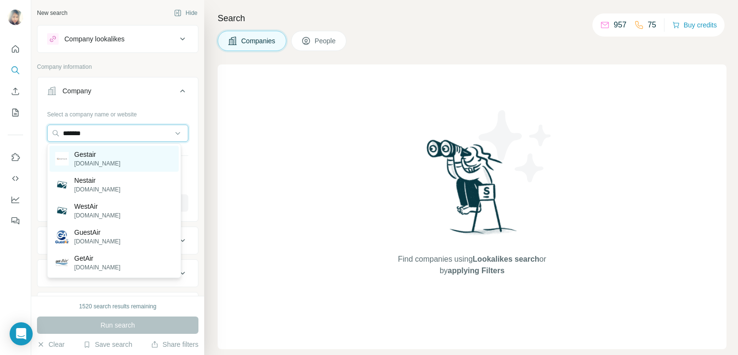
type input "*******"
click at [99, 161] on p "[DOMAIN_NAME]" at bounding box center [97, 163] width 46 height 9
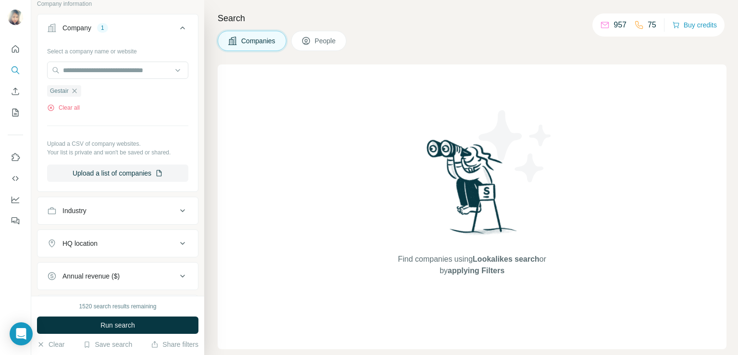
scroll to position [101, 0]
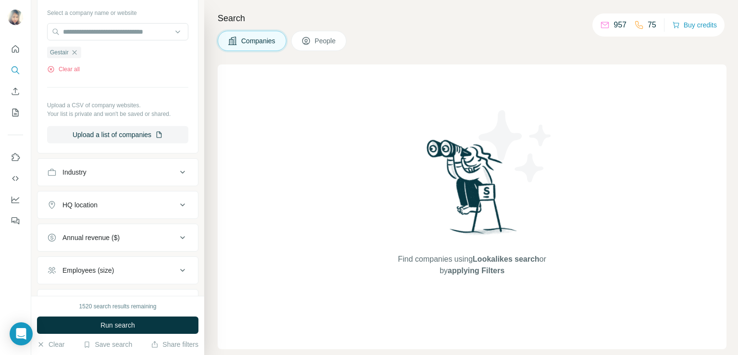
click at [177, 173] on icon at bounding box center [183, 172] width 12 height 12
click at [20, 50] on button "Quick start" at bounding box center [15, 48] width 15 height 17
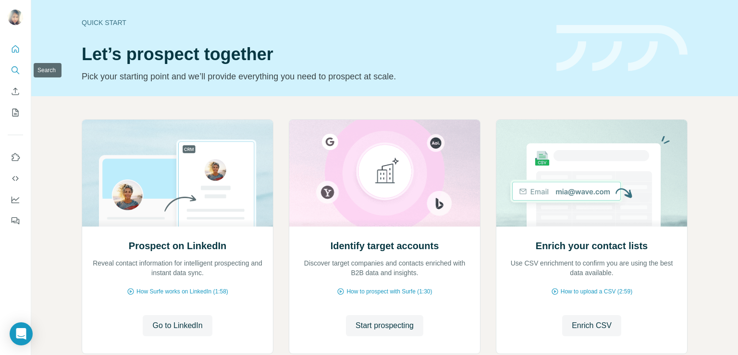
click at [15, 75] on button "Search" at bounding box center [15, 70] width 15 height 17
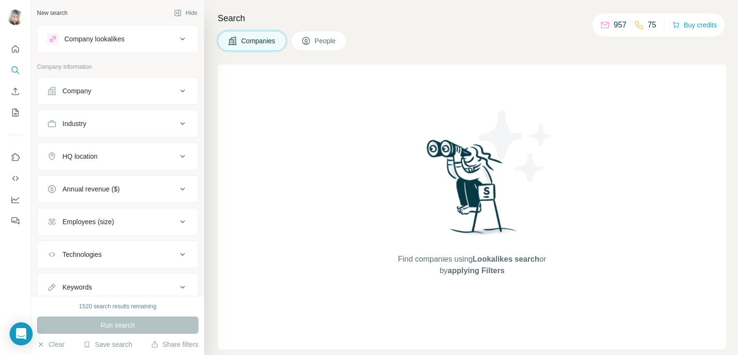
click at [110, 91] on div "Company" at bounding box center [112, 91] width 130 height 10
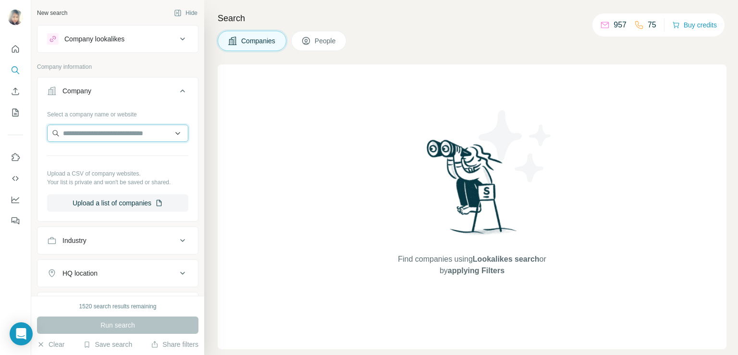
click at [86, 129] on input "text" at bounding box center [117, 132] width 141 height 17
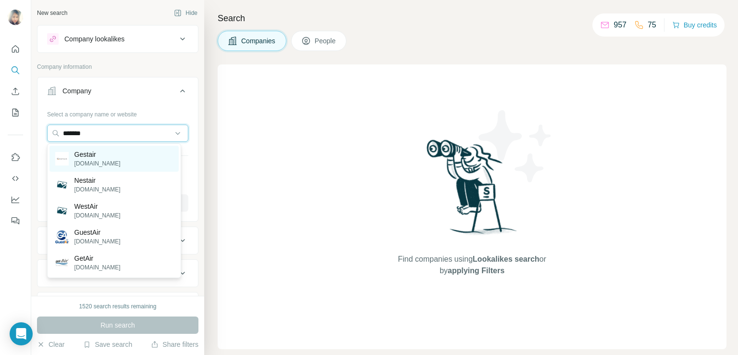
type input "*******"
click at [102, 158] on p "Gestair" at bounding box center [97, 154] width 46 height 10
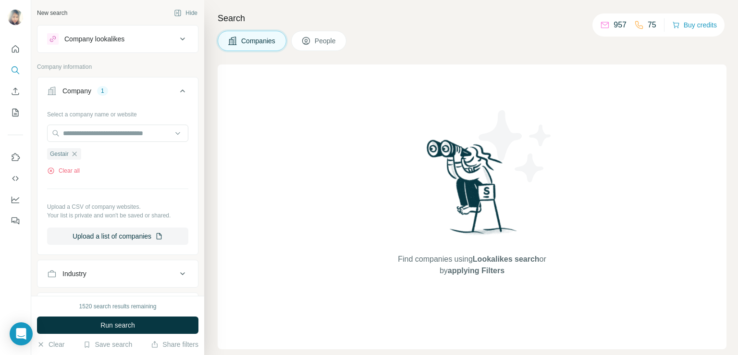
click at [328, 41] on span "People" at bounding box center [326, 41] width 22 height 10
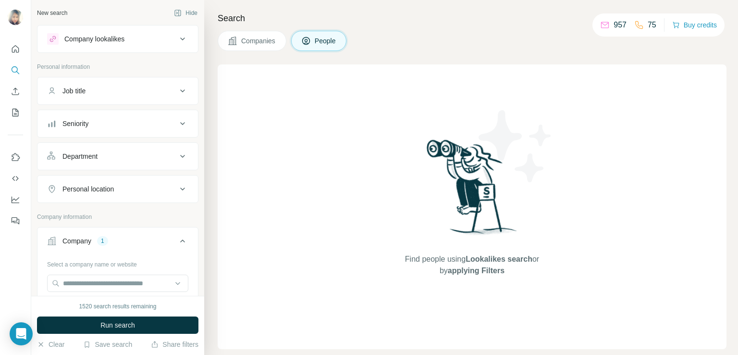
click at [177, 122] on icon at bounding box center [183, 124] width 12 height 12
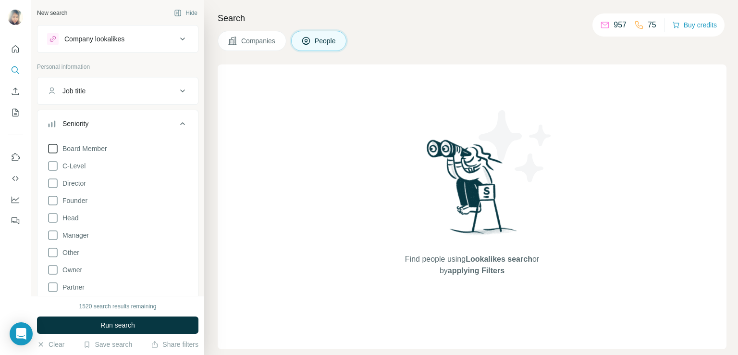
click at [57, 149] on icon at bounding box center [53, 149] width 10 height 10
click at [55, 172] on div "Board Member C-Level Director Founder Head Manager Other Owner Partner VP Clear…" at bounding box center [117, 231] width 141 height 185
click at [54, 181] on icon at bounding box center [53, 183] width 12 height 12
click at [56, 168] on icon at bounding box center [53, 166] width 12 height 12
click at [54, 220] on icon at bounding box center [53, 218] width 12 height 12
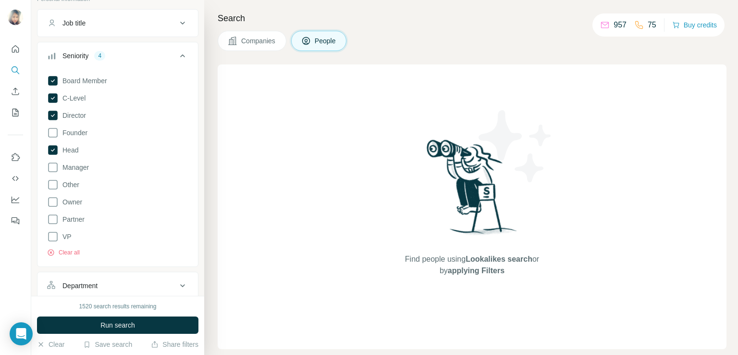
scroll to position [76, 0]
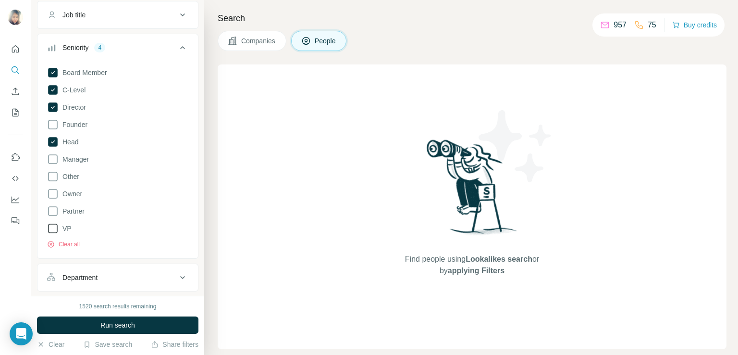
click at [52, 227] on icon at bounding box center [53, 228] width 12 height 12
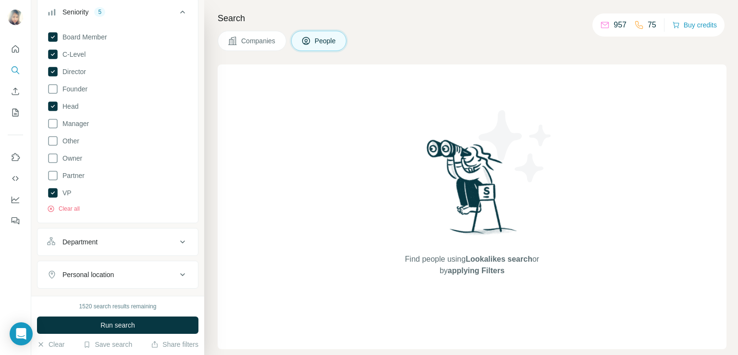
scroll to position [110, 0]
click at [50, 128] on icon at bounding box center [53, 126] width 12 height 12
click at [52, 40] on icon at bounding box center [53, 39] width 10 height 10
click at [54, 59] on icon at bounding box center [53, 56] width 10 height 10
click at [54, 69] on icon at bounding box center [53, 74] width 10 height 10
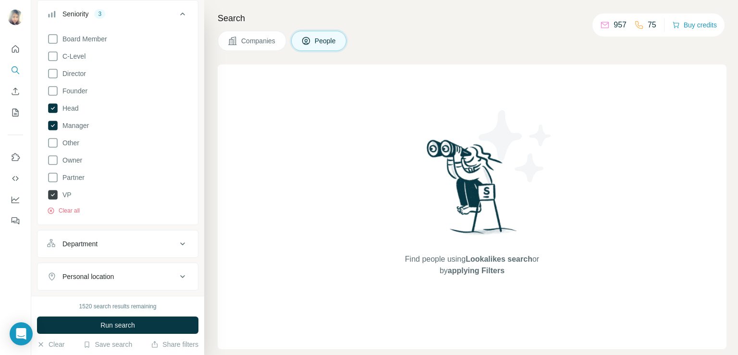
click at [52, 192] on icon at bounding box center [53, 195] width 10 height 10
click at [117, 322] on span "Run search" at bounding box center [117, 325] width 35 height 10
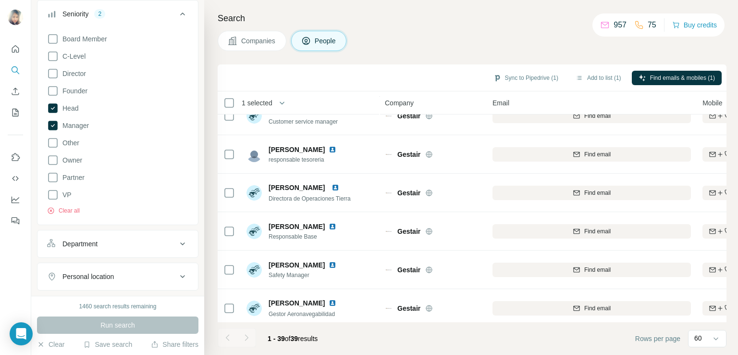
scroll to position [1242, 0]
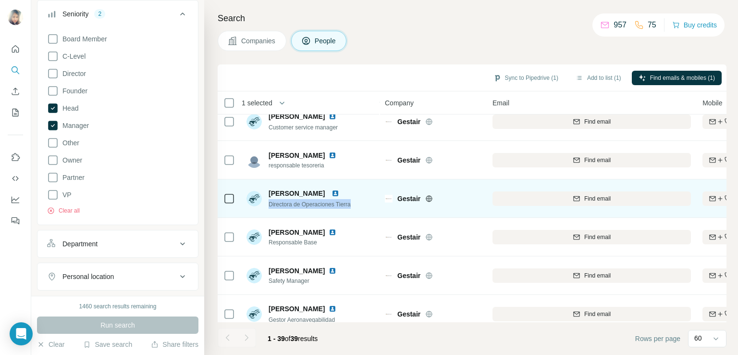
drag, startPoint x: 357, startPoint y: 204, endPoint x: 268, endPoint y: 205, distance: 89.4
click at [268, 205] on div "[PERSON_NAME] Directora de Operaciones Tierra" at bounding box center [310, 198] width 128 height 26
copy span "Directora de Operaciones Tierra"
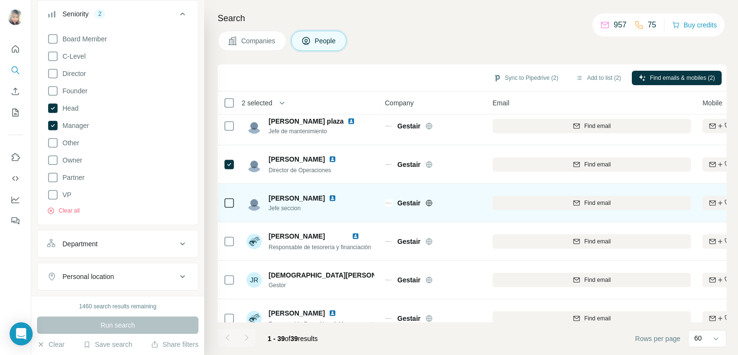
scroll to position [683, 0]
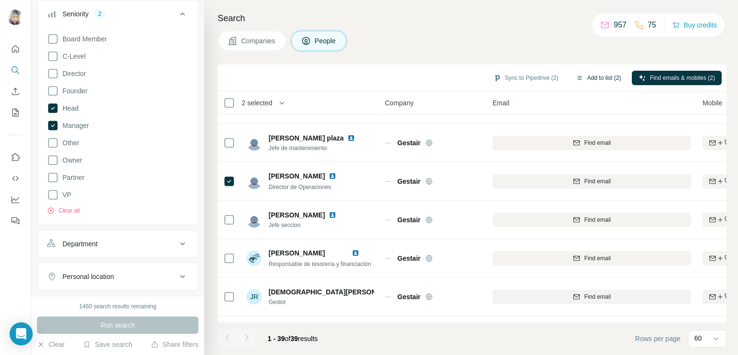
click at [592, 74] on button "Add to list (2)" at bounding box center [598, 78] width 59 height 14
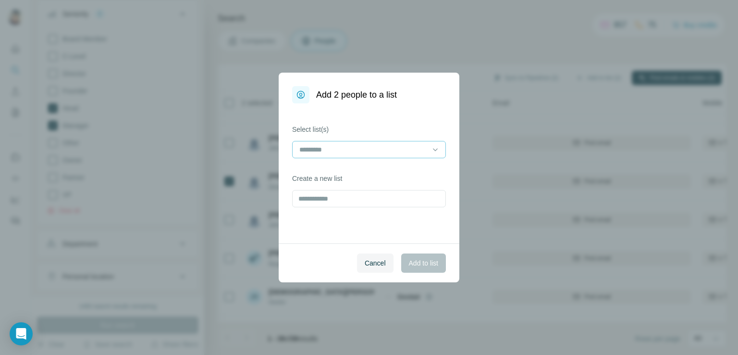
click at [365, 154] on div at bounding box center [363, 149] width 130 height 16
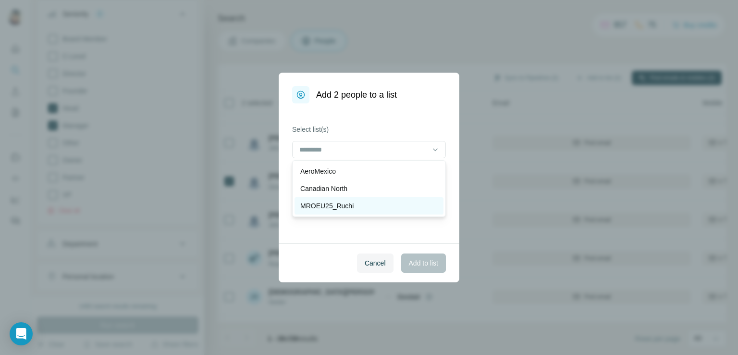
click at [331, 208] on p "MROEU25_Ruchi" at bounding box center [326, 206] width 53 height 10
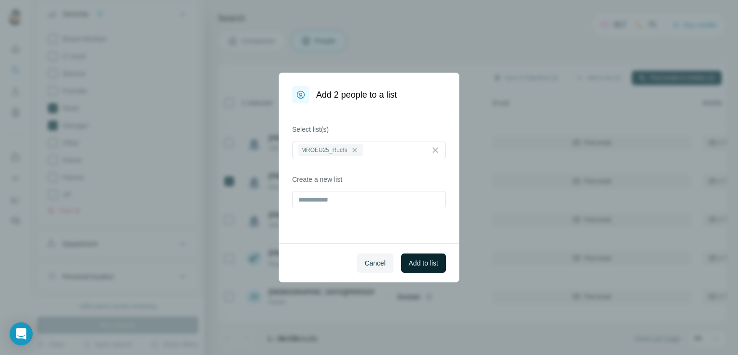
click at [420, 266] on span "Add to list" at bounding box center [423, 263] width 29 height 10
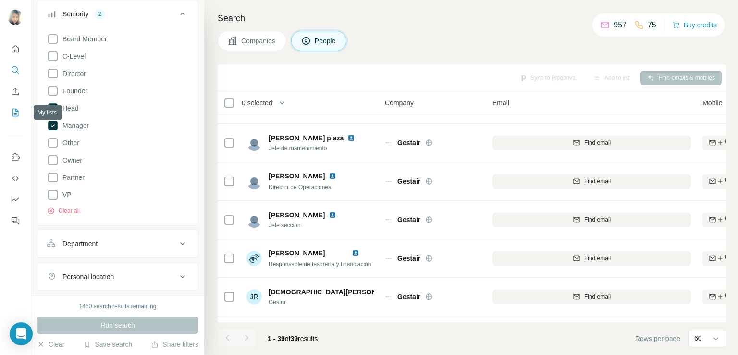
click at [17, 114] on icon "My lists" at bounding box center [16, 113] width 10 height 10
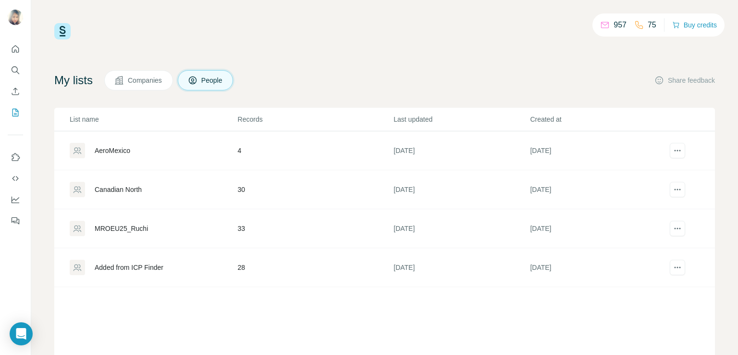
click at [123, 233] on div "MROEU25_Ruchi" at bounding box center [153, 228] width 167 height 15
